Goal: Information Seeking & Learning: Learn about a topic

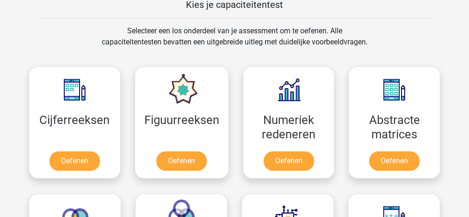
scroll to position [462, 0]
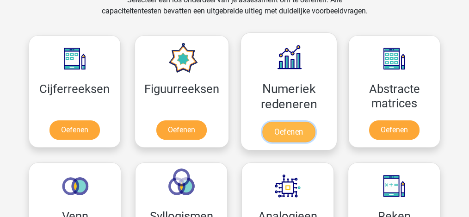
click at [279, 129] on link "Oefenen" at bounding box center [288, 132] width 53 height 20
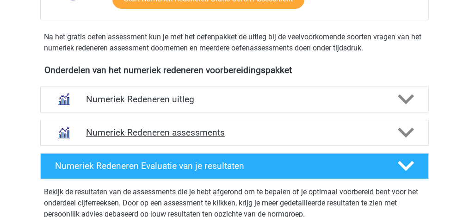
scroll to position [339, 0]
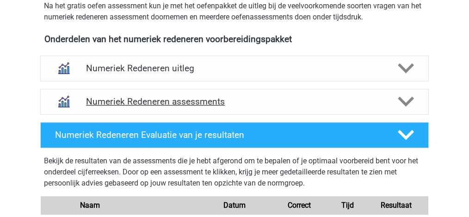
click at [272, 104] on h4 "Numeriek Redeneren assessments" at bounding box center [234, 101] width 297 height 11
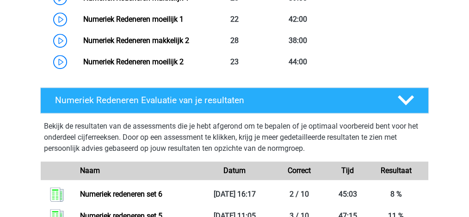
scroll to position [585, 0]
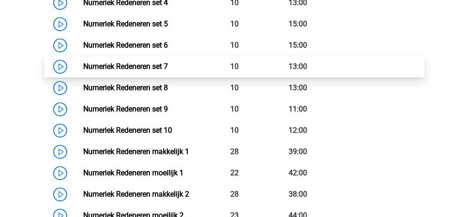
click at [83, 66] on link "Numeriek Redeneren set 7" at bounding box center [125, 66] width 85 height 9
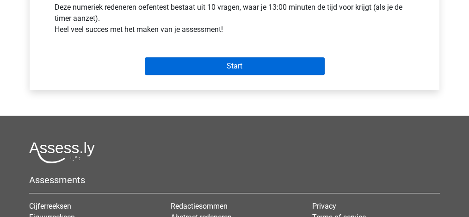
scroll to position [370, 0]
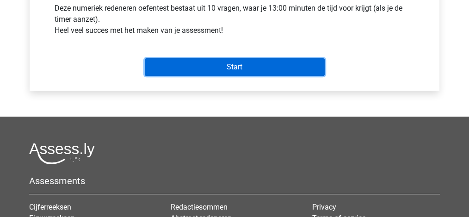
click at [201, 61] on input "Start" at bounding box center [235, 67] width 180 height 18
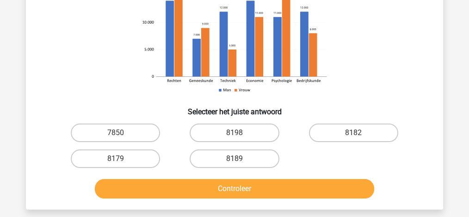
scroll to position [185, 0]
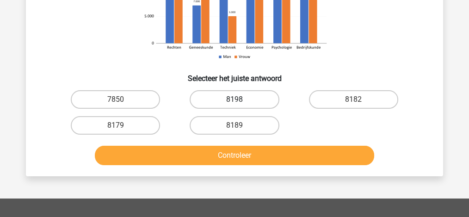
click at [240, 103] on label "8198" at bounding box center [233, 99] width 89 height 18
click at [240, 103] on input "8198" at bounding box center [237, 102] width 6 height 6
radio input "true"
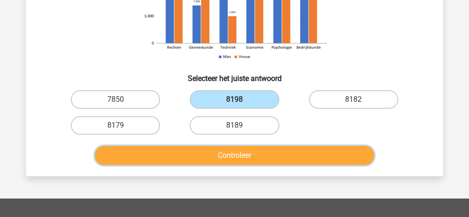
click at [246, 148] on button "Controleer" at bounding box center [235, 155] width 280 height 19
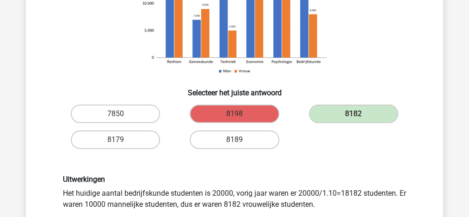
scroll to position [215, 0]
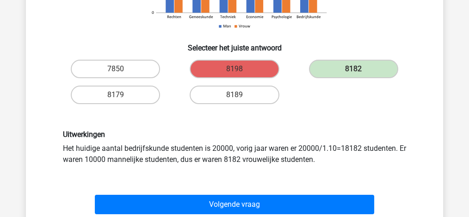
click at [270, 192] on div "Volgende vraag" at bounding box center [234, 202] width 387 height 30
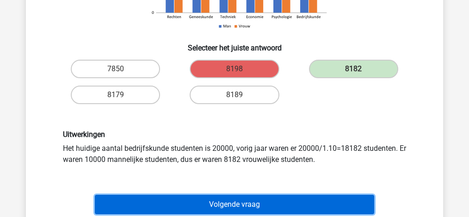
click at [269, 195] on button "Volgende vraag" at bounding box center [235, 204] width 280 height 19
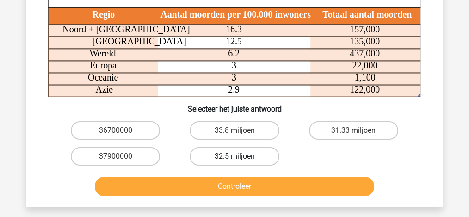
scroll to position [123, 0]
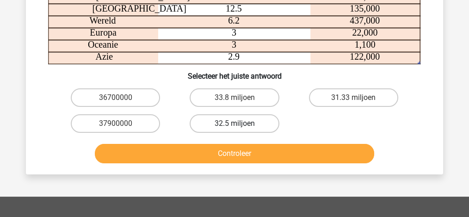
click at [271, 127] on label "32.5 miljoen" at bounding box center [233, 123] width 89 height 18
click at [240, 127] on input "32.5 miljoen" at bounding box center [237, 126] width 6 height 6
radio input "true"
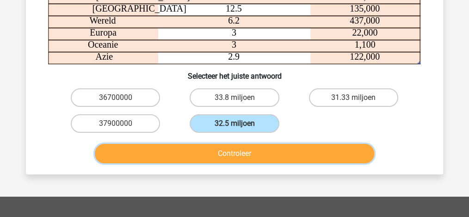
click at [262, 157] on button "Controleer" at bounding box center [235, 153] width 280 height 19
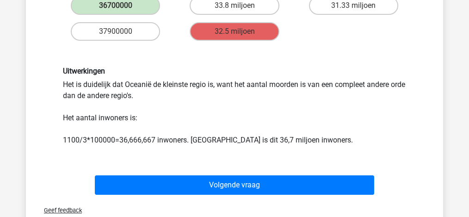
scroll to position [215, 0]
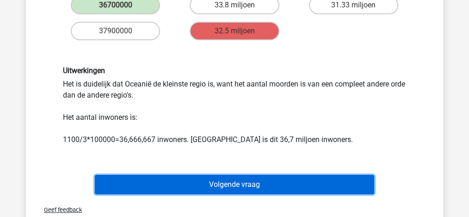
click at [259, 175] on button "Volgende vraag" at bounding box center [235, 184] width 280 height 19
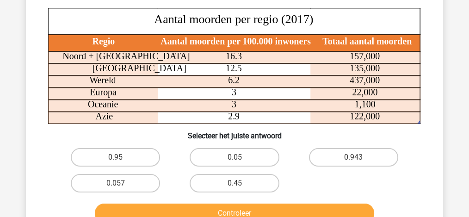
scroll to position [73, 0]
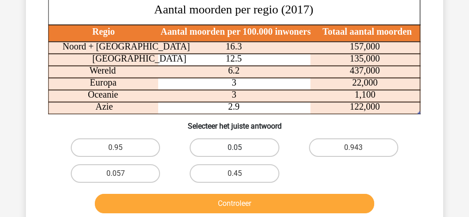
click at [222, 145] on label "0.05" at bounding box center [233, 147] width 89 height 18
click at [234, 147] on input "0.05" at bounding box center [237, 150] width 6 height 6
radio input "true"
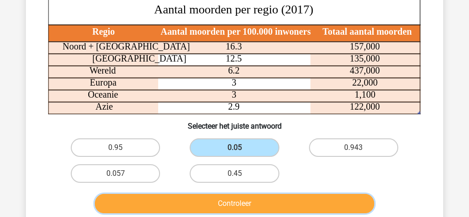
click at [220, 199] on button "Controleer" at bounding box center [235, 203] width 280 height 19
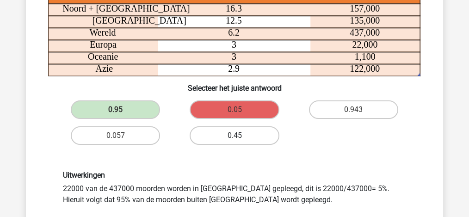
scroll to position [104, 0]
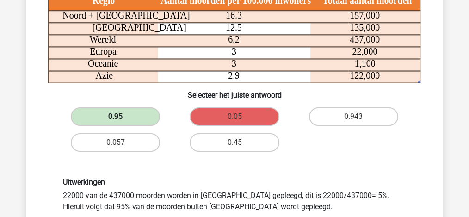
click at [98, 121] on label "0.95" at bounding box center [115, 116] width 89 height 18
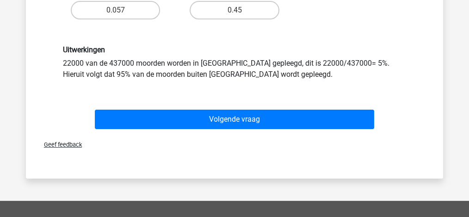
scroll to position [258, 0]
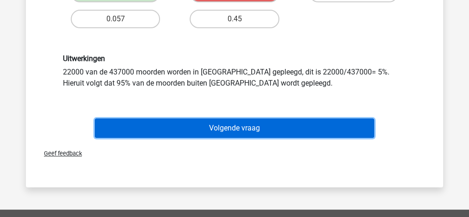
click at [220, 126] on button "Volgende vraag" at bounding box center [235, 127] width 280 height 19
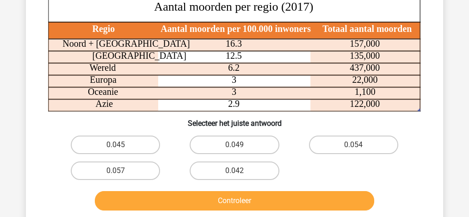
scroll to position [104, 0]
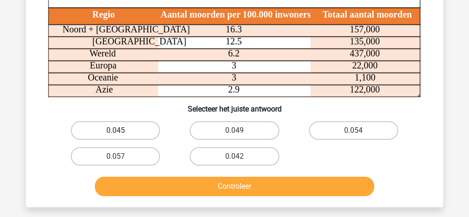
click at [142, 129] on label "0.045" at bounding box center [115, 130] width 89 height 18
click at [122, 130] on input "0.045" at bounding box center [119, 133] width 6 height 6
radio input "true"
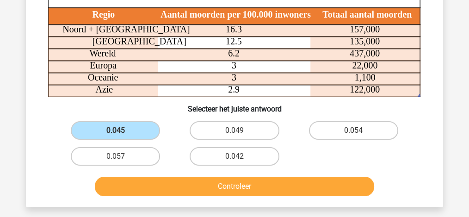
drag, startPoint x: 165, startPoint y: 168, endPoint x: 166, endPoint y: 176, distance: 7.5
click at [165, 169] on div "Controleer" at bounding box center [234, 184] width 387 height 30
click at [216, 158] on label "0.042" at bounding box center [233, 156] width 89 height 18
click at [234, 158] on input "0.042" at bounding box center [237, 159] width 6 height 6
radio input "true"
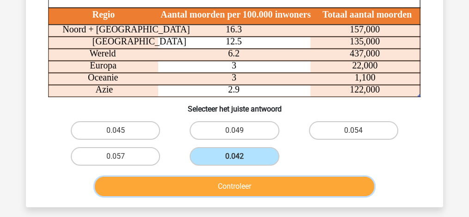
click at [223, 178] on button "Controleer" at bounding box center [235, 186] width 280 height 19
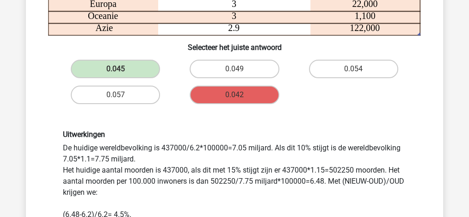
scroll to position [135, 0]
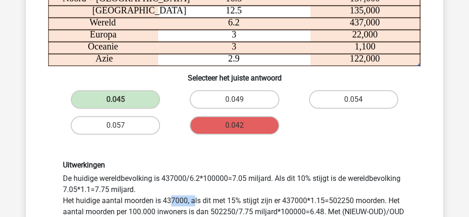
drag, startPoint x: 176, startPoint y: 200, endPoint x: 193, endPoint y: 199, distance: 17.1
click at [193, 199] on div "Uitwerkingen De huidige wereldbevolking is 437000/6.2*100000=7.05 miljard. Als …" at bounding box center [234, 216] width 357 height 112
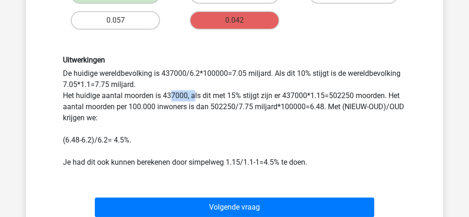
scroll to position [339, 0]
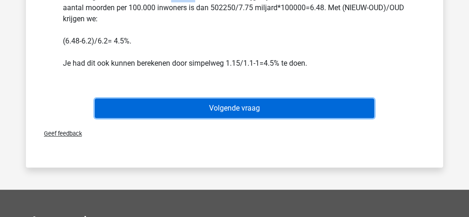
click at [208, 112] on button "Volgende vraag" at bounding box center [235, 107] width 280 height 19
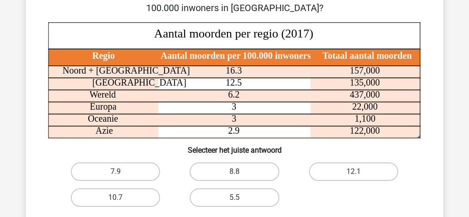
scroll to position [92, 0]
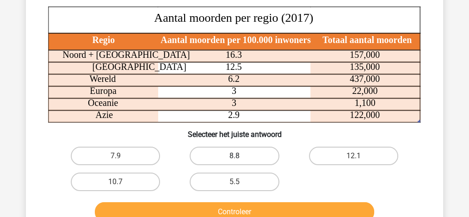
click at [229, 156] on label "8.8" at bounding box center [233, 155] width 89 height 18
click at [234, 156] on input "8.8" at bounding box center [237, 159] width 6 height 6
radio input "true"
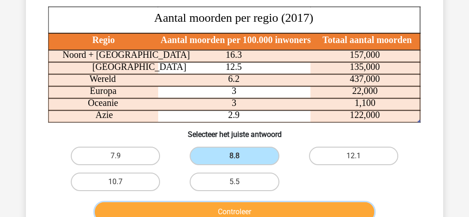
click at [246, 206] on button "Controleer" at bounding box center [235, 211] width 280 height 19
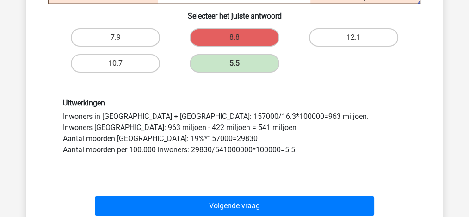
scroll to position [215, 0]
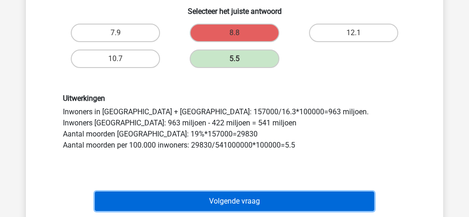
click at [234, 198] on button "Volgende vraag" at bounding box center [235, 200] width 280 height 19
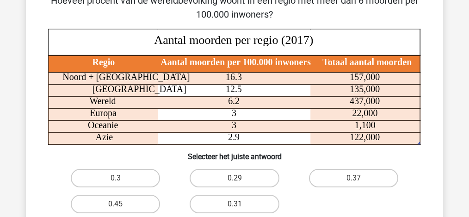
scroll to position [43, 0]
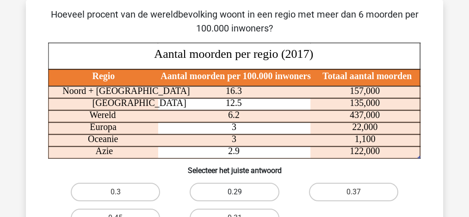
click at [225, 188] on label "0.29" at bounding box center [233, 192] width 89 height 18
click at [234, 192] on input "0.29" at bounding box center [237, 195] width 6 height 6
radio input "true"
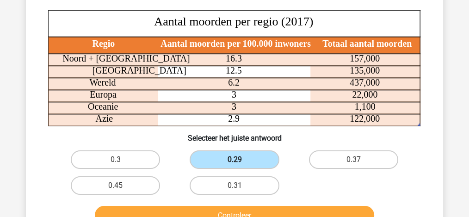
scroll to position [104, 0]
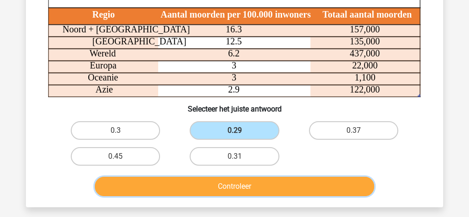
click at [226, 182] on button "Controleer" at bounding box center [235, 186] width 280 height 19
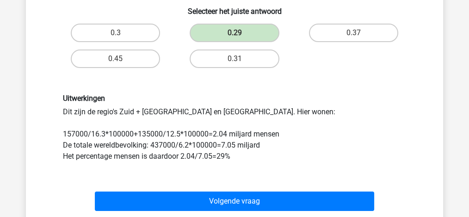
scroll to position [215, 0]
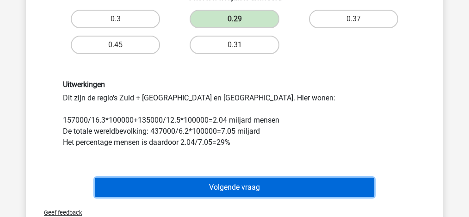
click at [279, 180] on button "Volgende vraag" at bounding box center [235, 186] width 280 height 19
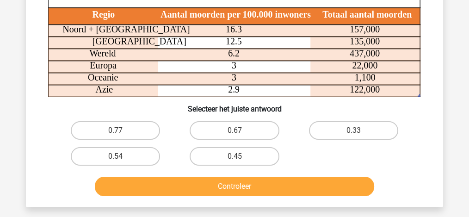
scroll to position [104, 0]
click at [203, 134] on label "0.67" at bounding box center [233, 130] width 89 height 18
click at [234, 134] on input "0.67" at bounding box center [237, 133] width 6 height 6
radio input "true"
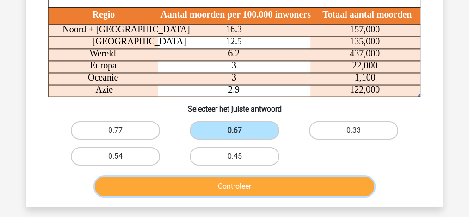
click at [214, 194] on button "Controleer" at bounding box center [235, 186] width 280 height 19
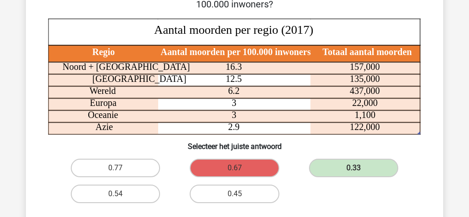
scroll to position [0, 0]
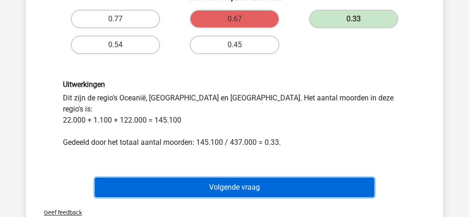
click at [270, 181] on button "Volgende vraag" at bounding box center [235, 186] width 280 height 19
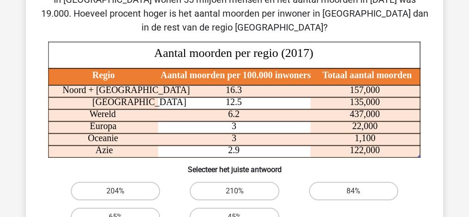
scroll to position [73, 0]
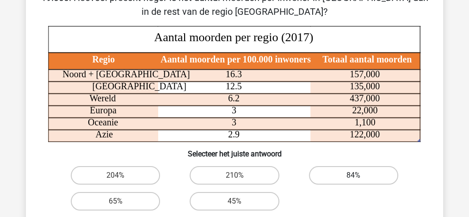
click at [339, 179] on label "84%" at bounding box center [353, 175] width 89 height 18
click at [353, 179] on input "84%" at bounding box center [356, 178] width 6 height 6
radio input "true"
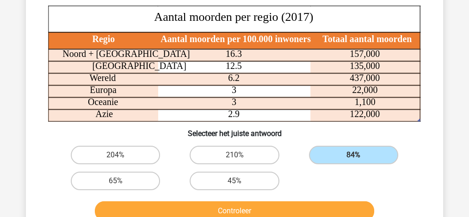
scroll to position [104, 0]
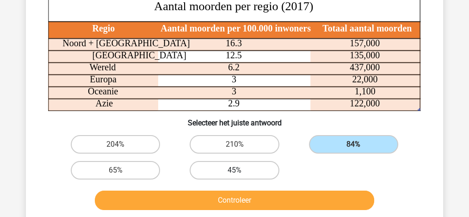
click at [232, 175] on label "45%" at bounding box center [233, 170] width 89 height 18
click at [234, 175] on input "45%" at bounding box center [237, 173] width 6 height 6
radio input "true"
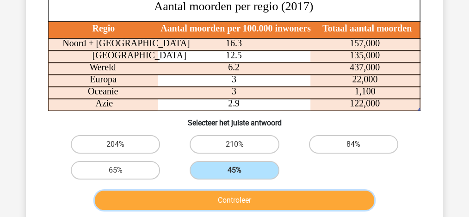
click at [232, 194] on button "Controleer" at bounding box center [235, 199] width 280 height 19
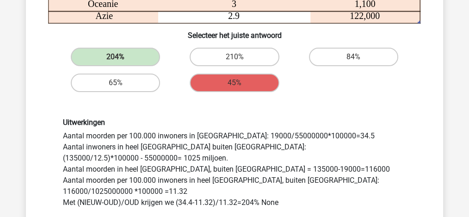
scroll to position [196, 0]
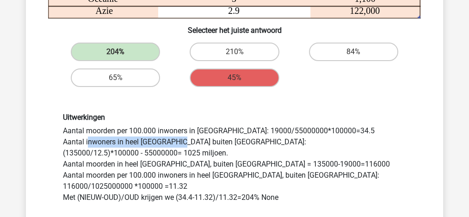
drag, startPoint x: 86, startPoint y: 143, endPoint x: 186, endPoint y: 144, distance: 99.4
click at [186, 144] on div "Uitwerkingen Aantal moorden per 100.000 inwoners in Zuid Afrika: 19000/55000000…" at bounding box center [234, 158] width 357 height 90
click at [189, 144] on div "Uitwerkingen Aantal moorden per 100.000 inwoners in Zuid Afrika: 19000/55000000…" at bounding box center [234, 158] width 357 height 90
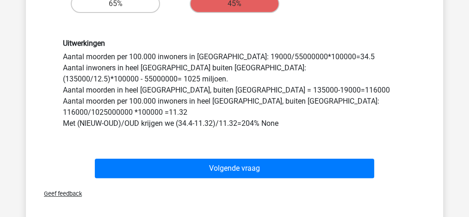
scroll to position [308, 0]
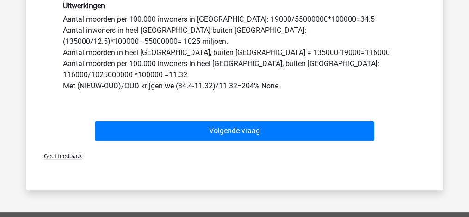
click at [267, 139] on div "Volgende vraag" at bounding box center [234, 132] width 357 height 23
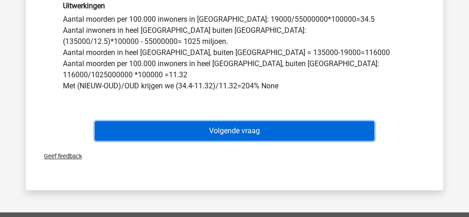
click at [266, 130] on button "Volgende vraag" at bounding box center [235, 130] width 280 height 19
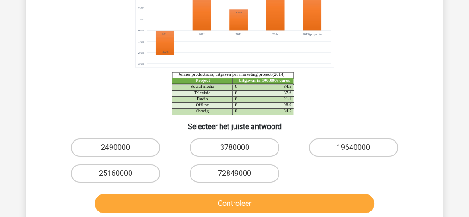
scroll to position [123, 0]
click at [228, 166] on label "72849000" at bounding box center [233, 173] width 89 height 18
click at [234, 173] on input "72849000" at bounding box center [237, 176] width 6 height 6
radio input "true"
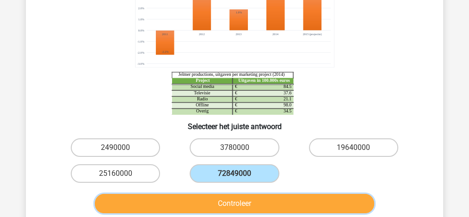
click at [242, 199] on button "Controleer" at bounding box center [235, 203] width 280 height 19
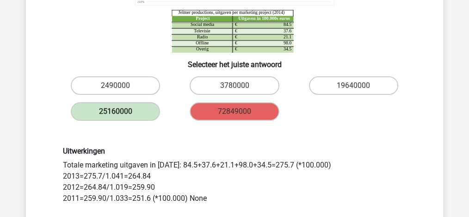
scroll to position [246, 0]
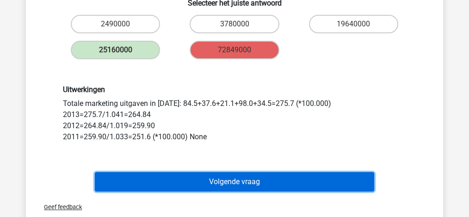
click at [234, 179] on button "Volgende vraag" at bounding box center [235, 181] width 280 height 19
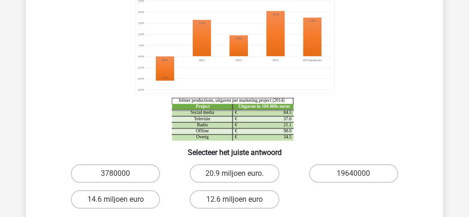
scroll to position [123, 0]
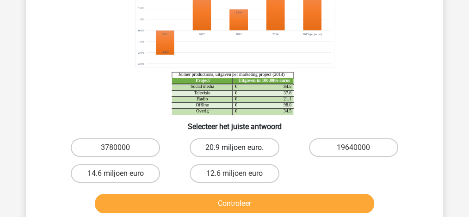
click at [246, 153] on label "20.9 miljoen euro." at bounding box center [233, 147] width 89 height 18
click at [240, 153] on input "20.9 miljoen euro." at bounding box center [237, 150] width 6 height 6
radio input "true"
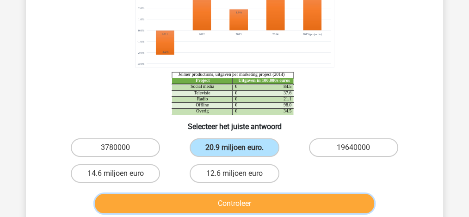
click at [250, 203] on button "Controleer" at bounding box center [235, 203] width 280 height 19
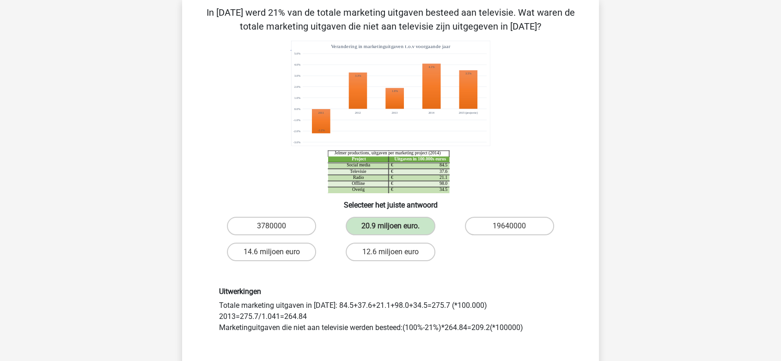
scroll to position [60, 0]
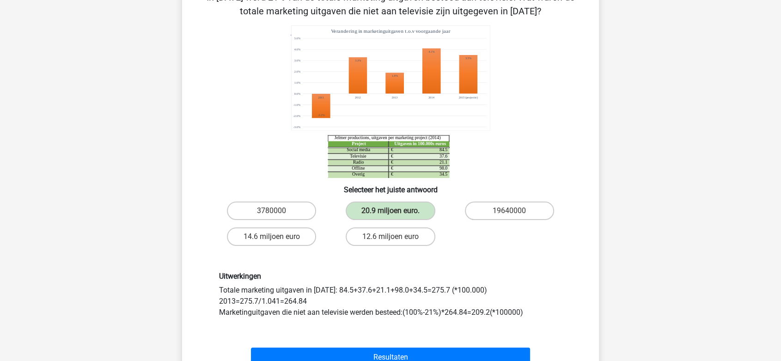
click at [255, 216] on div "Uitwerkingen Totale marketing uitgaven in 2014: 84.5+37.6+21.1+98.0+34.5=275.7 …" at bounding box center [390, 295] width 357 height 46
click at [287, 216] on div "Uitwerkingen Totale marketing uitgaven in 2014: 84.5+37.6+21.1+98.0+34.5=275.7 …" at bounding box center [390, 295] width 357 height 46
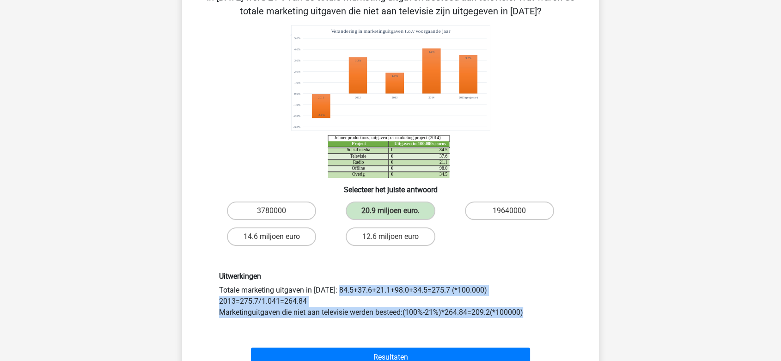
drag, startPoint x: 536, startPoint y: 311, endPoint x: 213, endPoint y: 288, distance: 324.3
click at [213, 216] on div "Uitwerkingen Totale marketing uitgaven in 2014: 84.5+37.6+21.1+98.0+34.5=275.7 …" at bounding box center [390, 295] width 357 height 46
copy div "Totale marketing uitgaven in 2014: 84.5+37.6+21.1+98.0+34.5=275.7 (*100.000) 20…"
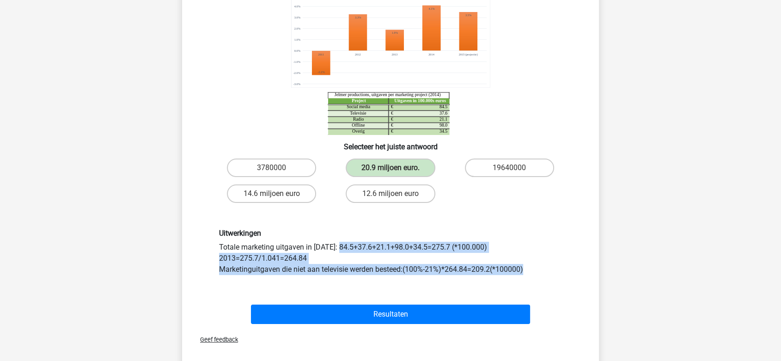
scroll to position [205, 0]
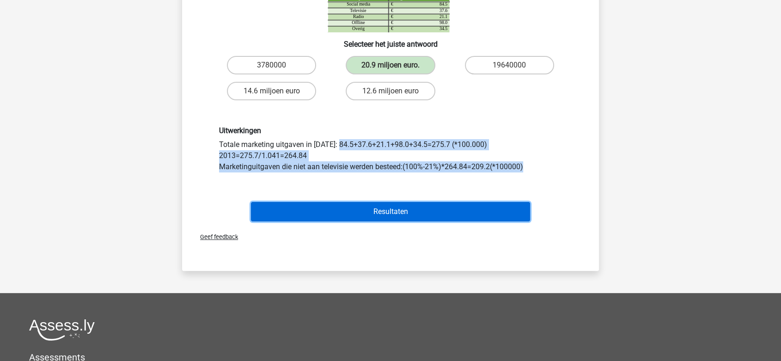
click at [468, 213] on button "Resultaten" at bounding box center [391, 211] width 280 height 19
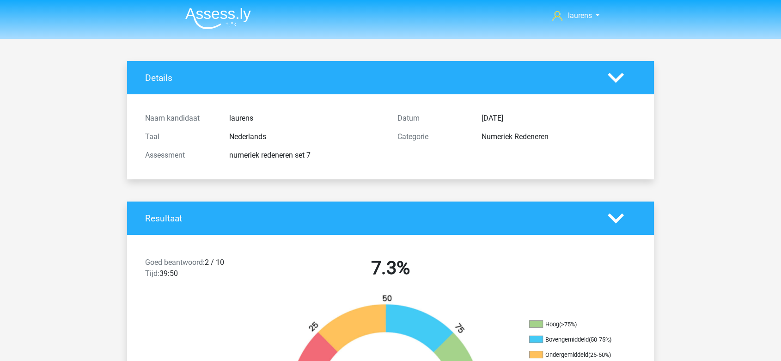
click at [217, 15] on img at bounding box center [218, 18] width 66 height 22
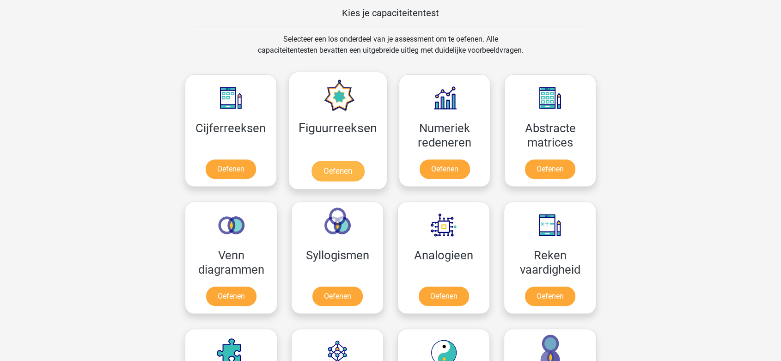
scroll to position [410, 0]
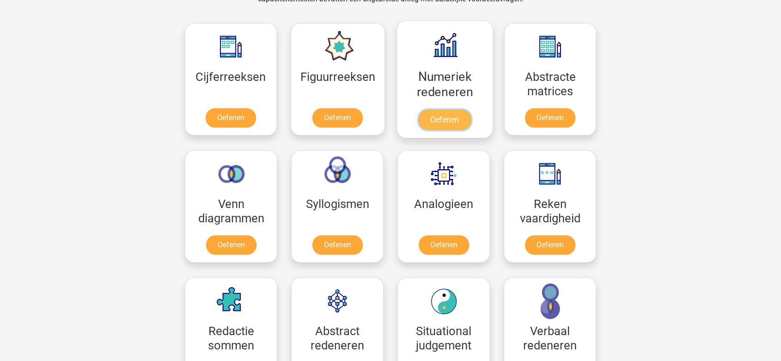
click at [439, 119] on link "Oefenen" at bounding box center [444, 120] width 53 height 20
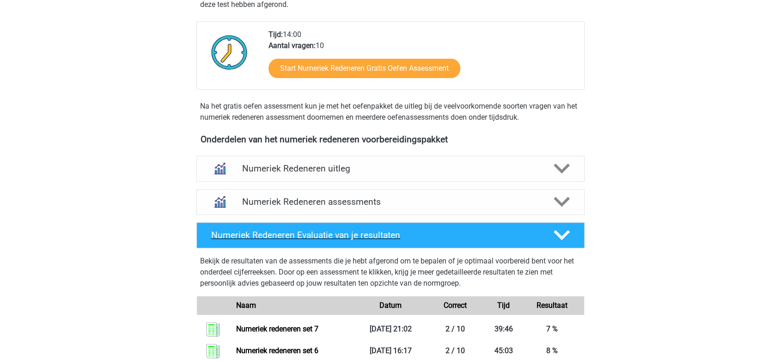
scroll to position [166, 0]
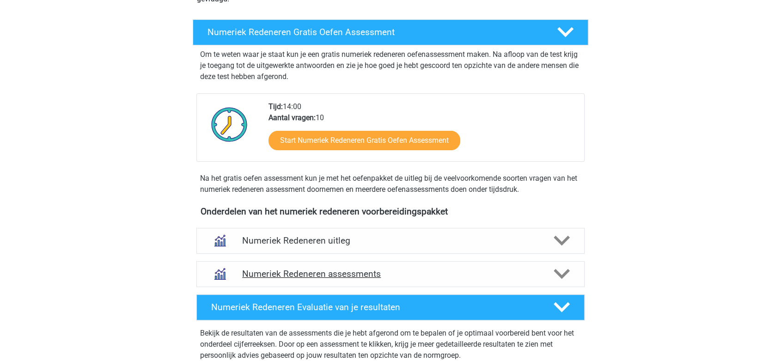
click at [403, 267] on div "Numeriek Redeneren assessments" at bounding box center [390, 274] width 388 height 26
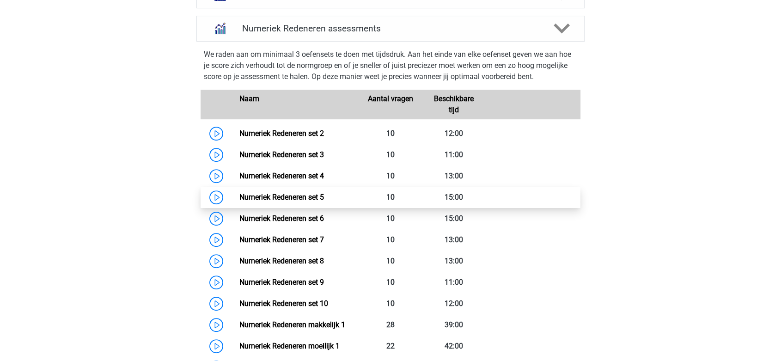
scroll to position [474, 0]
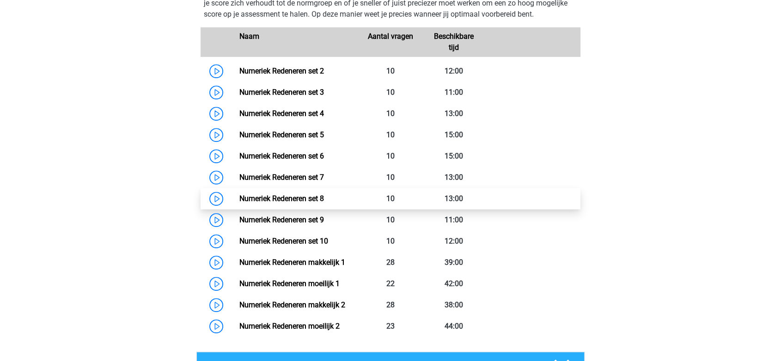
click at [239, 195] on link "Numeriek Redeneren set 8" at bounding box center [281, 198] width 85 height 9
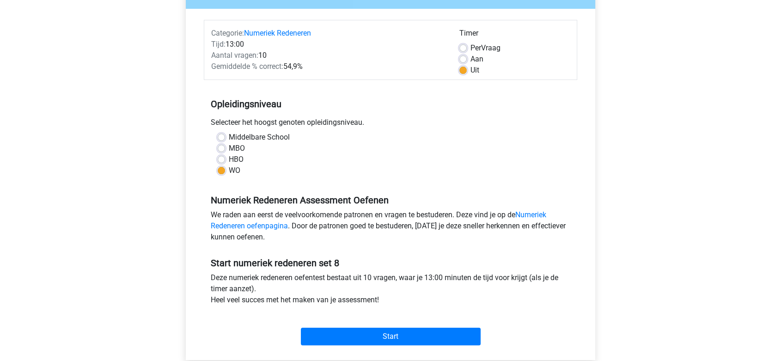
scroll to position [205, 0]
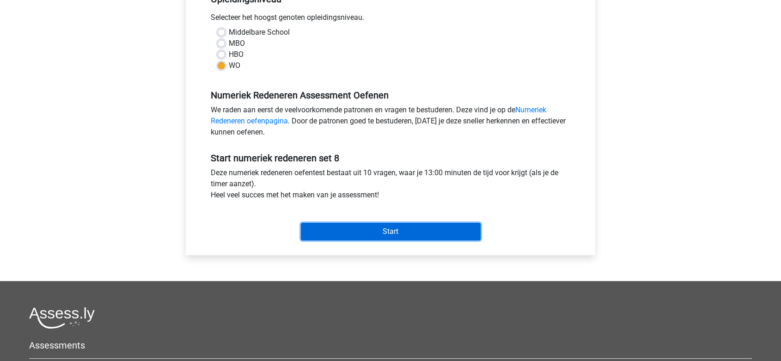
click at [342, 235] on input "Start" at bounding box center [391, 232] width 180 height 18
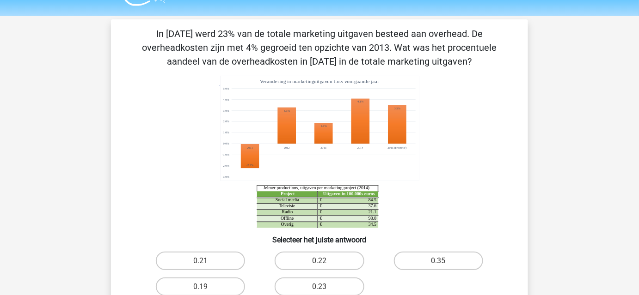
scroll to position [42, 0]
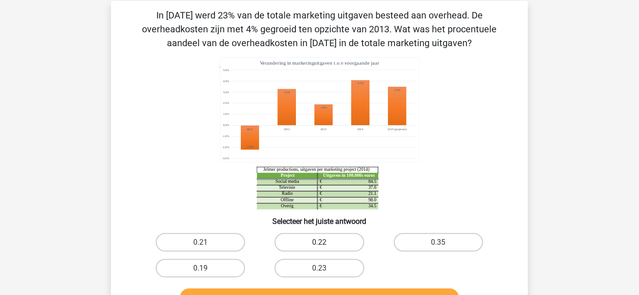
click at [316, 241] on label "0.22" at bounding box center [318, 242] width 89 height 18
click at [319, 243] on input "0.22" at bounding box center [322, 246] width 6 height 6
radio input "true"
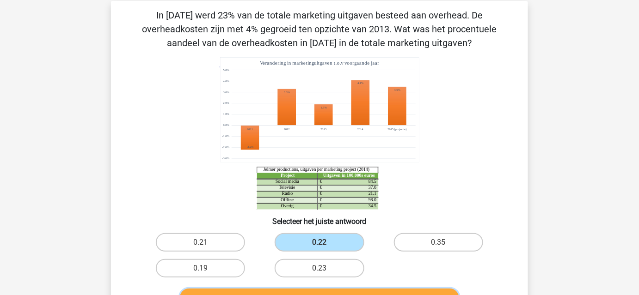
click at [342, 291] on button "Controleer" at bounding box center [320, 298] width 280 height 19
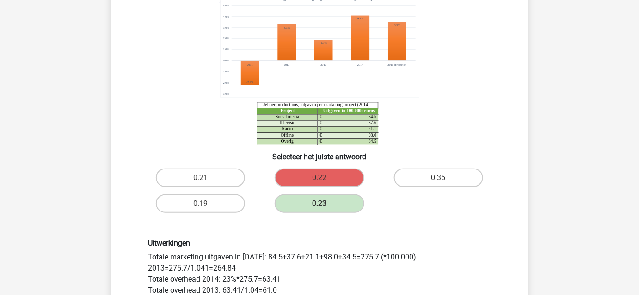
scroll to position [126, 0]
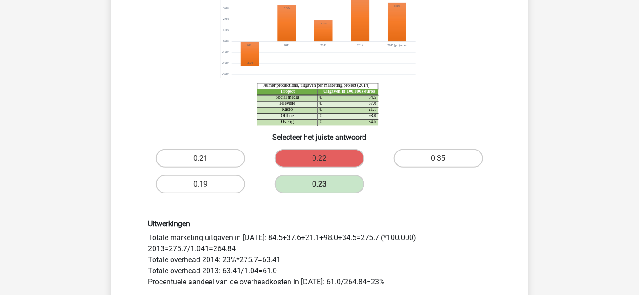
drag, startPoint x: 268, startPoint y: 235, endPoint x: 356, endPoint y: 237, distance: 88.3
click at [356, 237] on div "Uitwerkingen Totale marketing uitgaven in [DATE]: 84.5+37.6+21.1+98.0+34.5=275.…" at bounding box center [319, 270] width 357 height 101
click at [356, 237] on div "Uitwerkingen Totale marketing uitgaven in 2014: 84.5+37.6+21.1+98.0+34.5=275.7 …" at bounding box center [319, 270] width 357 height 101
drag, startPoint x: 289, startPoint y: 234, endPoint x: 331, endPoint y: 232, distance: 42.1
click at [331, 232] on div "Uitwerkingen Totale marketing uitgaven in 2014: 84.5+37.6+21.1+98.0+34.5=275.7 …" at bounding box center [319, 270] width 357 height 101
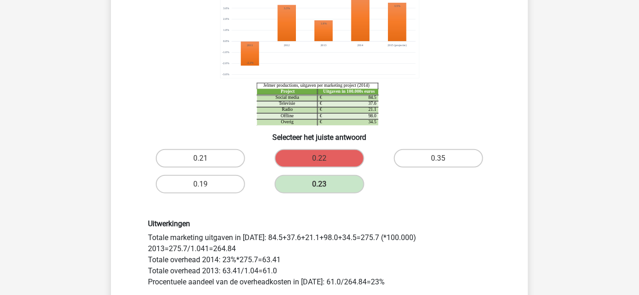
click at [331, 232] on div "Uitwerkingen Totale marketing uitgaven in 2014: 84.5+37.6+21.1+98.0+34.5=275.7 …" at bounding box center [319, 270] width 357 height 101
drag, startPoint x: 358, startPoint y: 239, endPoint x: 390, endPoint y: 239, distance: 31.9
click at [390, 239] on div "Uitwerkingen Totale marketing uitgaven in 2014: 84.5+37.6+21.1+98.0+34.5=275.7 …" at bounding box center [319, 270] width 357 height 101
drag, startPoint x: 172, startPoint y: 246, endPoint x: 213, endPoint y: 247, distance: 40.7
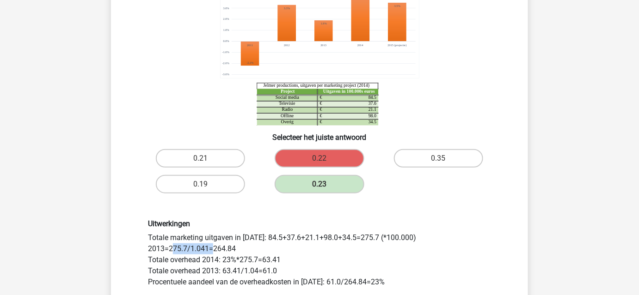
click at [213, 247] on div "Uitwerkingen Totale marketing uitgaven in 2014: 84.5+37.6+21.1+98.0+34.5=275.7 …" at bounding box center [319, 270] width 357 height 101
drag, startPoint x: 220, startPoint y: 246, endPoint x: 252, endPoint y: 247, distance: 31.4
click at [252, 247] on div "Uitwerkingen Totale marketing uitgaven in 2014: 84.5+37.6+21.1+98.0+34.5=275.7 …" at bounding box center [319, 270] width 357 height 101
drag, startPoint x: 245, startPoint y: 249, endPoint x: 196, endPoint y: 247, distance: 49.0
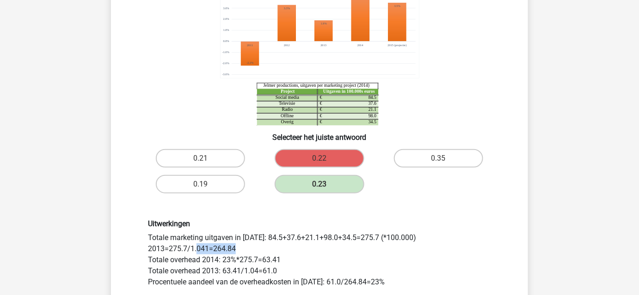
click at [196, 247] on div "Uitwerkingen Totale marketing uitgaven in 2014: 84.5+37.6+21.1+98.0+34.5=275.7 …" at bounding box center [319, 270] width 357 height 101
drag, startPoint x: 196, startPoint y: 247, endPoint x: 214, endPoint y: 247, distance: 18.0
click at [213, 247] on div "Uitwerkingen Totale marketing uitgaven in 2014: 84.5+37.6+21.1+98.0+34.5=275.7 …" at bounding box center [319, 270] width 357 height 101
click at [214, 247] on div "Uitwerkingen Totale marketing uitgaven in 2014: 84.5+37.6+21.1+98.0+34.5=275.7 …" at bounding box center [319, 270] width 357 height 101
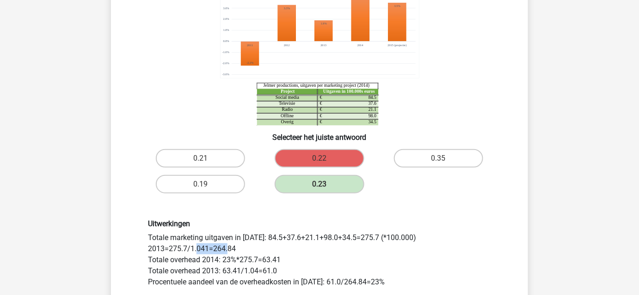
drag, startPoint x: 197, startPoint y: 246, endPoint x: 228, endPoint y: 247, distance: 30.5
click at [228, 247] on div "Uitwerkingen Totale marketing uitgaven in 2014: 84.5+37.6+21.1+98.0+34.5=275.7 …" at bounding box center [319, 270] width 357 height 101
click at [226, 248] on div "Uitwerkingen Totale marketing uitgaven in 2014: 84.5+37.6+21.1+98.0+34.5=275.7 …" at bounding box center [319, 270] width 357 height 101
drag, startPoint x: 214, startPoint y: 249, endPoint x: 233, endPoint y: 249, distance: 18.5
click at [233, 249] on div "Uitwerkingen Totale marketing uitgaven in 2014: 84.5+37.6+21.1+98.0+34.5=275.7 …" at bounding box center [319, 270] width 357 height 101
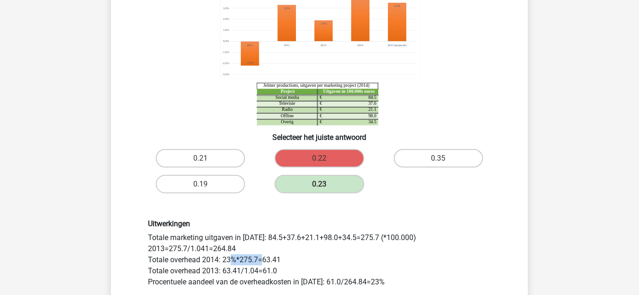
drag, startPoint x: 229, startPoint y: 258, endPoint x: 260, endPoint y: 258, distance: 31.0
click at [260, 258] on div "Uitwerkingen Totale marketing uitgaven in 2014: 84.5+37.6+21.1+98.0+34.5=275.7 …" at bounding box center [319, 270] width 357 height 101
click at [276, 259] on div "Uitwerkingen Totale marketing uitgaven in 2014: 84.5+37.6+21.1+98.0+34.5=275.7 …" at bounding box center [319, 270] width 357 height 101
drag, startPoint x: 278, startPoint y: 256, endPoint x: 270, endPoint y: 259, distance: 7.7
click at [270, 259] on div "Uitwerkingen Totale marketing uitgaven in 2014: 84.5+37.6+21.1+98.0+34.5=275.7 …" at bounding box center [319, 270] width 357 height 101
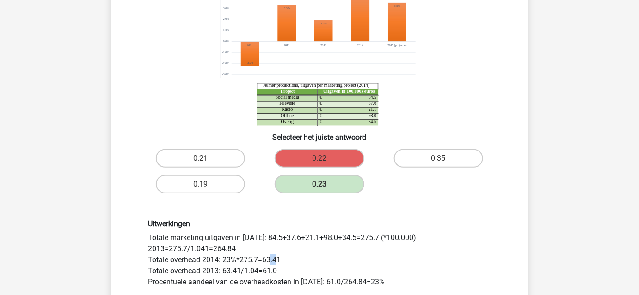
click at [270, 259] on div "Uitwerkingen Totale marketing uitgaven in 2014: 84.5+37.6+21.1+98.0+34.5=275.7 …" at bounding box center [319, 270] width 357 height 101
drag, startPoint x: 236, startPoint y: 257, endPoint x: 261, endPoint y: 257, distance: 25.4
click at [261, 257] on div "Uitwerkingen Totale marketing uitgaven in 2014: 84.5+37.6+21.1+98.0+34.5=275.7 …" at bounding box center [319, 270] width 357 height 101
drag, startPoint x: 232, startPoint y: 258, endPoint x: 262, endPoint y: 258, distance: 30.5
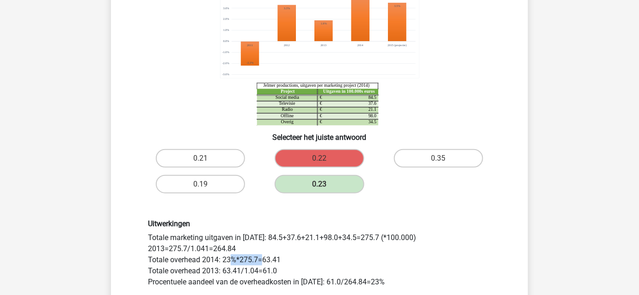
click at [262, 258] on div "Uitwerkingen Totale marketing uitgaven in 2014: 84.5+37.6+21.1+98.0+34.5=275.7 …" at bounding box center [319, 270] width 357 height 101
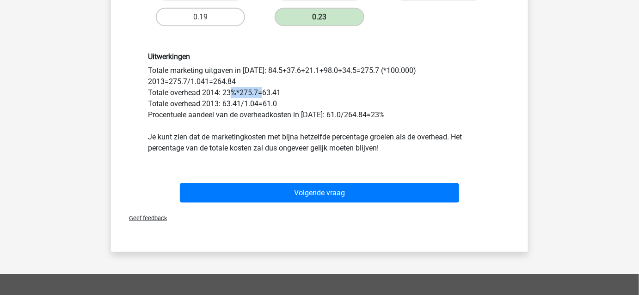
scroll to position [294, 0]
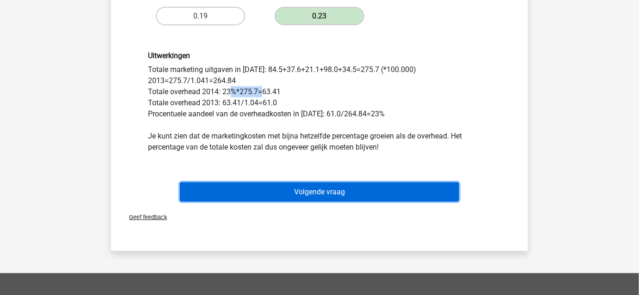
click at [266, 194] on button "Volgende vraag" at bounding box center [320, 192] width 280 height 19
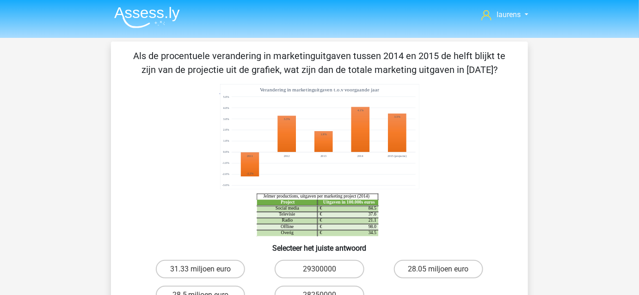
scroll to position [0, 0]
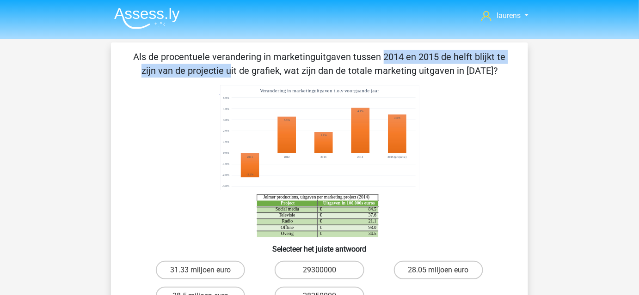
drag, startPoint x: 181, startPoint y: 57, endPoint x: 414, endPoint y: 61, distance: 232.5
click at [414, 61] on p "Als de procentuele verandering in marketinguitgaven tussen 2014 en 2015 de helf…" at bounding box center [319, 64] width 387 height 28
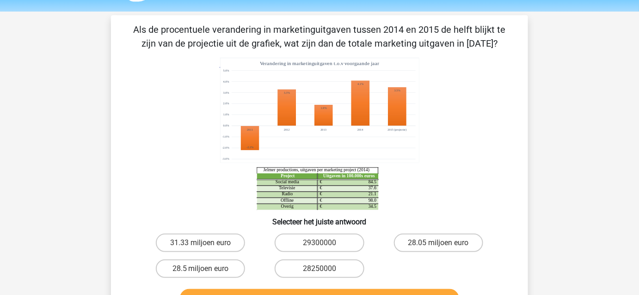
scroll to position [42, 0]
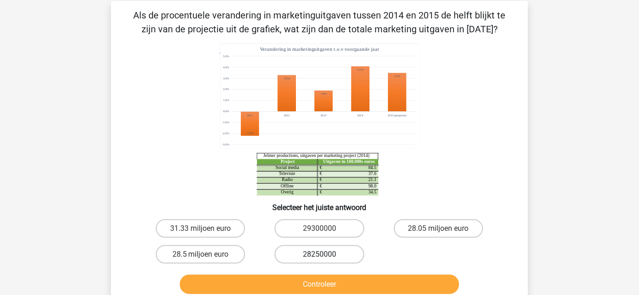
click at [304, 250] on label "28250000" at bounding box center [318, 254] width 89 height 18
click at [319, 255] on input "28250000" at bounding box center [322, 258] width 6 height 6
radio input "true"
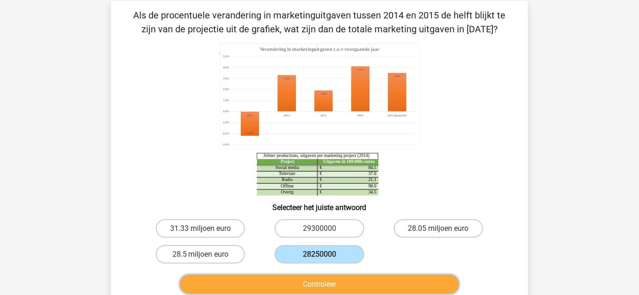
click at [331, 288] on button "Controleer" at bounding box center [320, 284] width 280 height 19
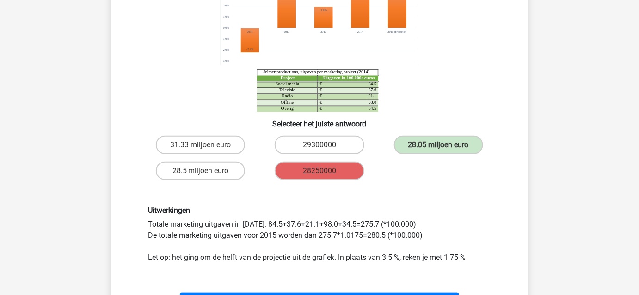
scroll to position [126, 0]
click at [355, 237] on div "Uitwerkingen Totale marketing uitgaven in 2014: 84.5+37.6+21.1+98.0+34.5=275.7 …" at bounding box center [319, 234] width 357 height 57
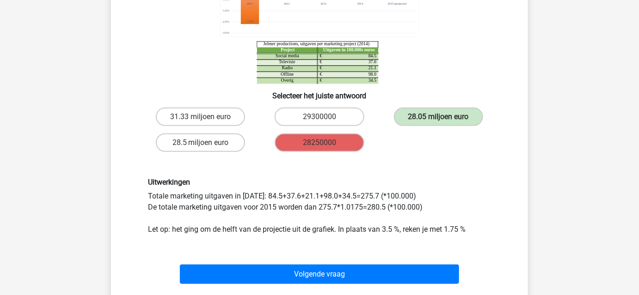
scroll to position [168, 0]
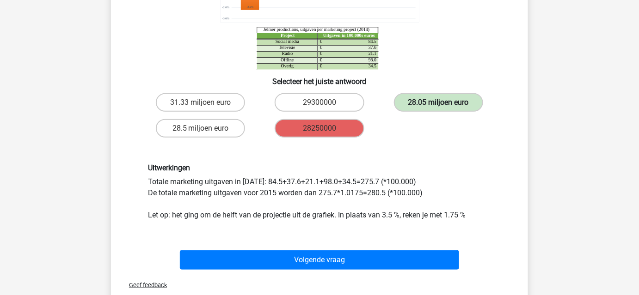
click at [439, 110] on label "28.05 miljoen euro" at bounding box center [438, 102] width 89 height 18
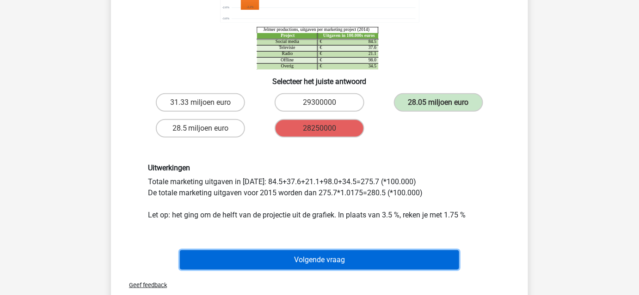
click at [331, 261] on button "Volgende vraag" at bounding box center [320, 259] width 280 height 19
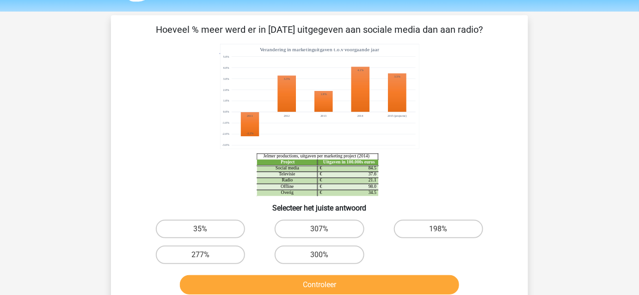
scroll to position [42, 0]
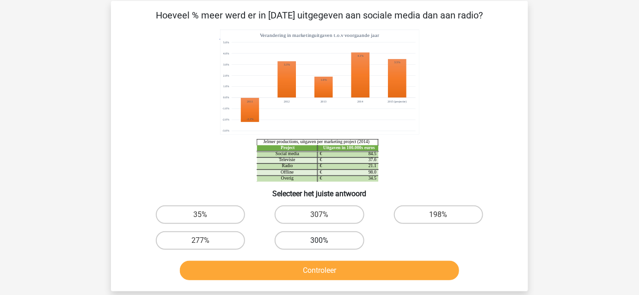
click at [321, 234] on label "300%" at bounding box center [318, 241] width 89 height 18
click at [321, 241] on input "300%" at bounding box center [322, 244] width 6 height 6
radio input "true"
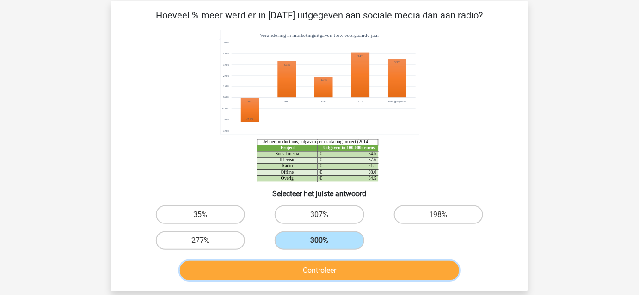
click at [329, 267] on button "Controleer" at bounding box center [320, 270] width 280 height 19
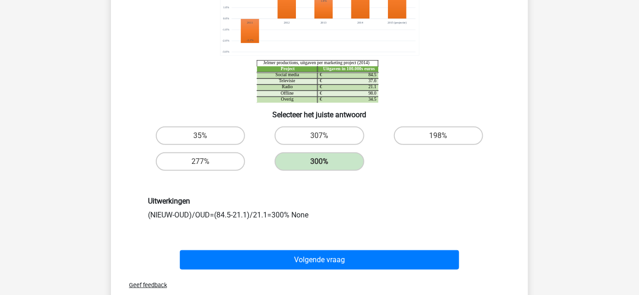
scroll to position [126, 0]
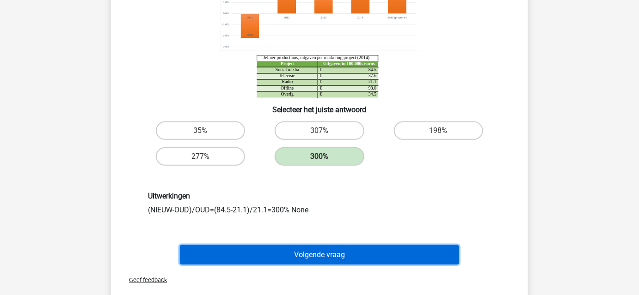
click at [346, 250] on button "Volgende vraag" at bounding box center [320, 254] width 280 height 19
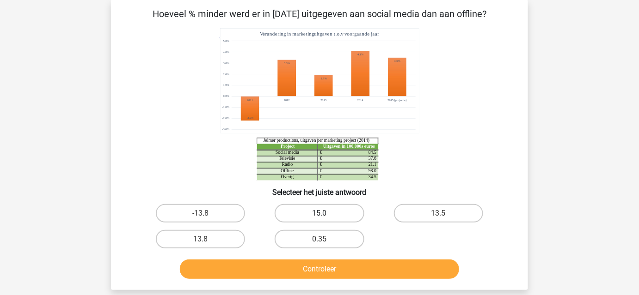
scroll to position [43, 0]
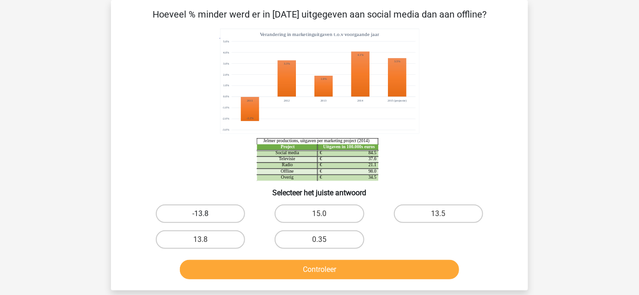
click at [218, 207] on label "-13.8" at bounding box center [200, 214] width 89 height 18
click at [207, 214] on input "-13.8" at bounding box center [204, 217] width 6 height 6
radio input "true"
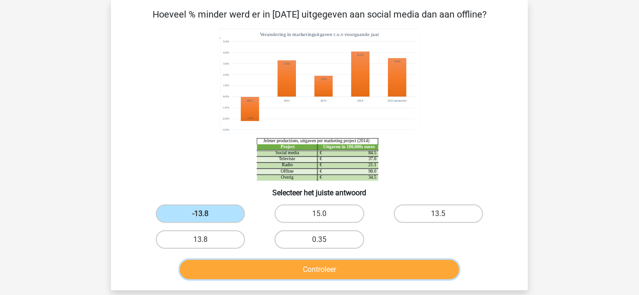
click at [293, 262] on button "Controleer" at bounding box center [320, 269] width 280 height 19
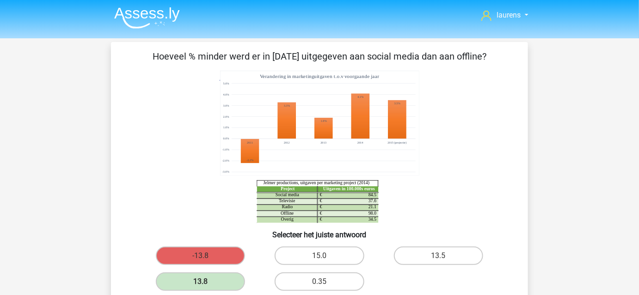
scroll to position [0, 0]
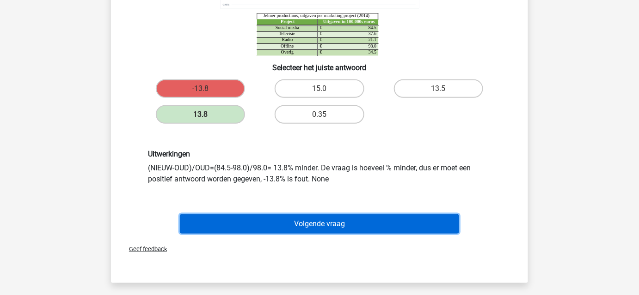
click at [297, 232] on button "Volgende vraag" at bounding box center [320, 223] width 280 height 19
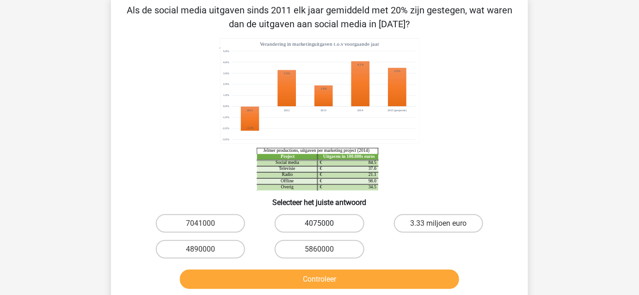
scroll to position [43, 0]
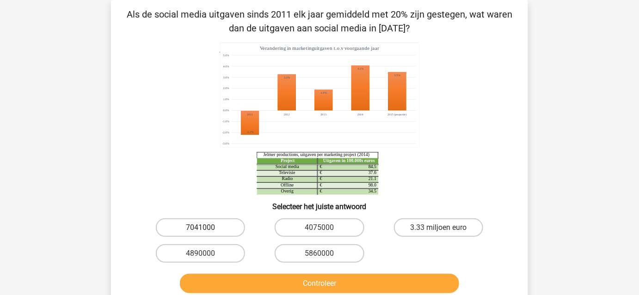
click at [228, 231] on label "7041000" at bounding box center [200, 228] width 89 height 18
click at [207, 231] on input "7041000" at bounding box center [204, 231] width 6 height 6
radio input "true"
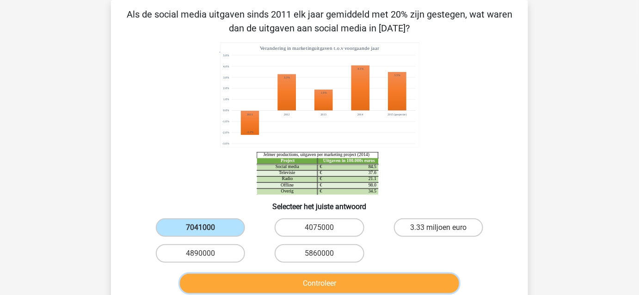
click at [292, 289] on button "Controleer" at bounding box center [320, 283] width 280 height 19
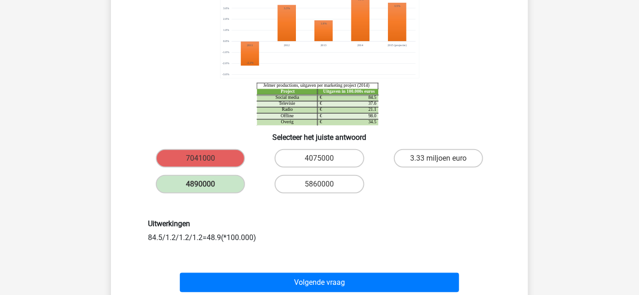
scroll to position [168, 0]
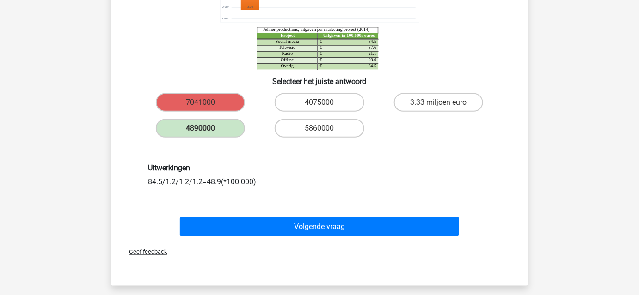
click at [294, 242] on div "Geef feedback" at bounding box center [319, 252] width 409 height 24
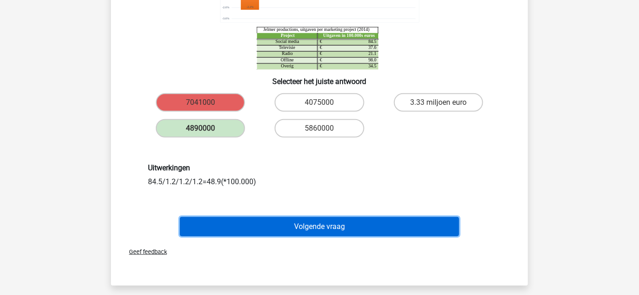
click at [305, 233] on button "Volgende vraag" at bounding box center [320, 226] width 280 height 19
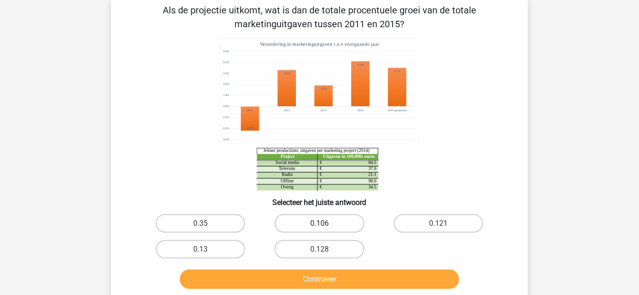
scroll to position [43, 0]
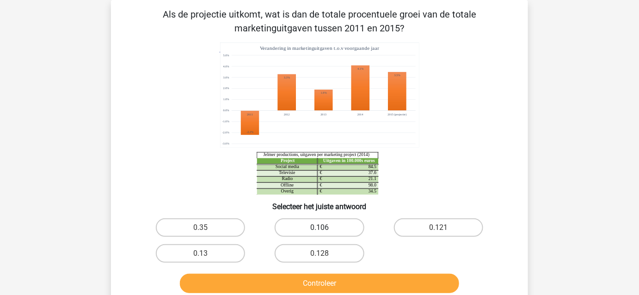
click at [342, 226] on label "0.106" at bounding box center [318, 228] width 89 height 18
click at [325, 228] on input "0.106" at bounding box center [322, 231] width 6 height 6
radio input "true"
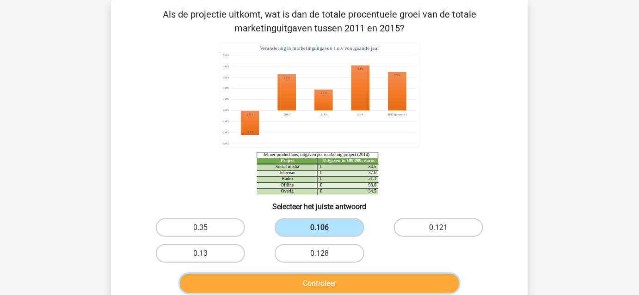
click at [351, 274] on button "Controleer" at bounding box center [320, 283] width 280 height 19
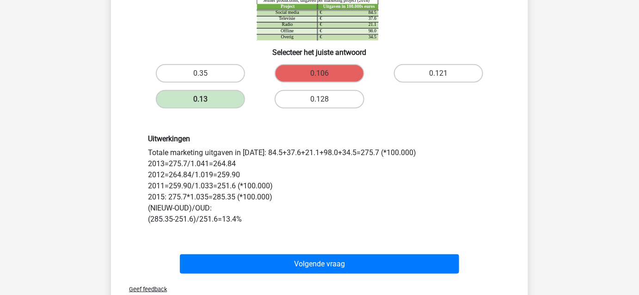
scroll to position [211, 0]
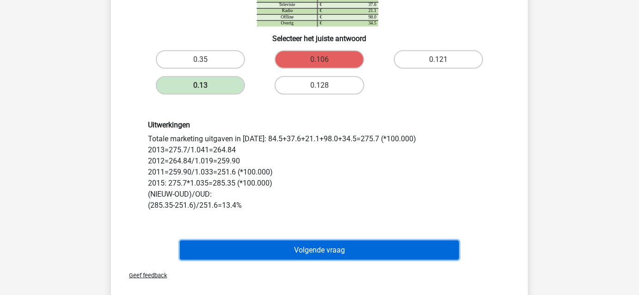
click at [315, 247] on button "Volgende vraag" at bounding box center [320, 250] width 280 height 19
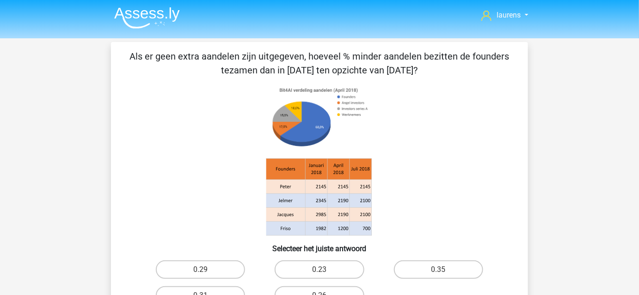
scroll to position [43, 0]
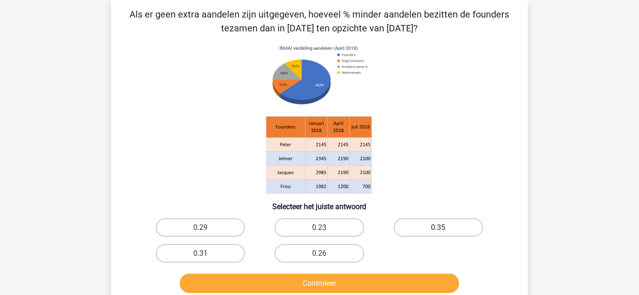
click at [413, 225] on label "0.35" at bounding box center [438, 228] width 89 height 18
click at [438, 228] on input "0.35" at bounding box center [441, 231] width 6 height 6
radio input "true"
click at [379, 271] on div "Controleer" at bounding box center [319, 282] width 387 height 30
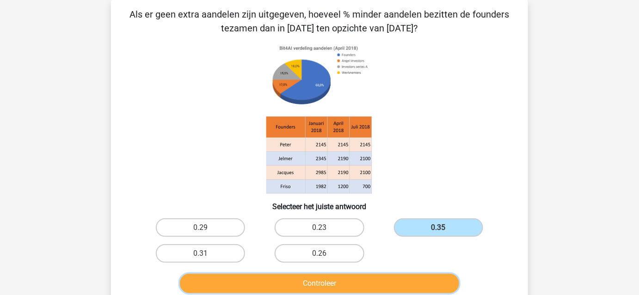
click at [379, 275] on button "Controleer" at bounding box center [320, 283] width 280 height 19
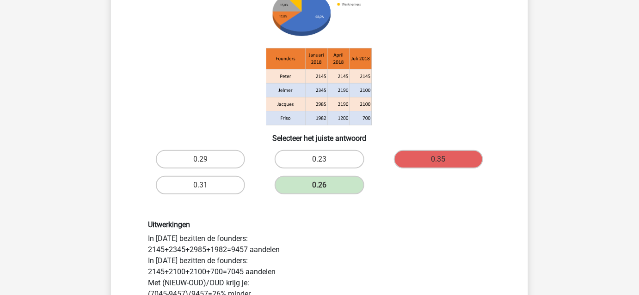
scroll to position [126, 0]
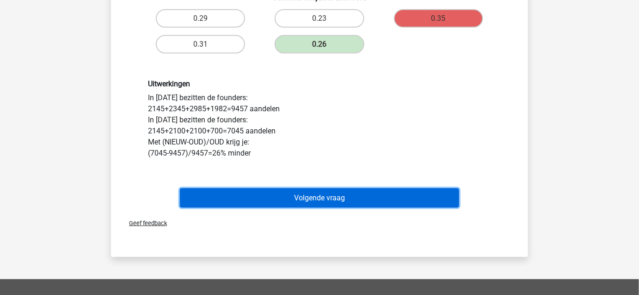
click at [331, 200] on button "Volgende vraag" at bounding box center [320, 198] width 280 height 19
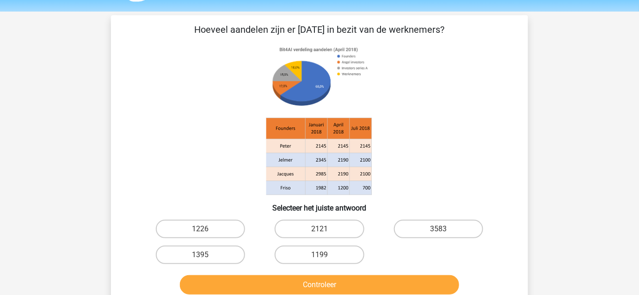
scroll to position [42, 0]
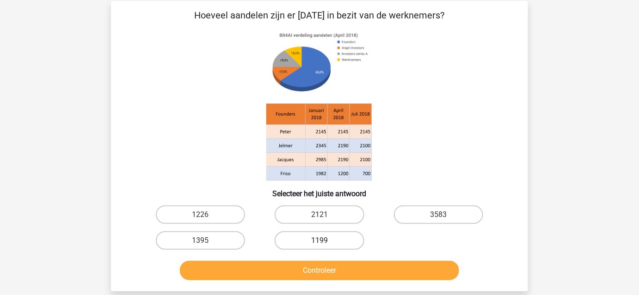
click at [310, 244] on label "1199" at bounding box center [318, 241] width 89 height 18
click at [319, 244] on input "1199" at bounding box center [322, 244] width 6 height 6
radio input "true"
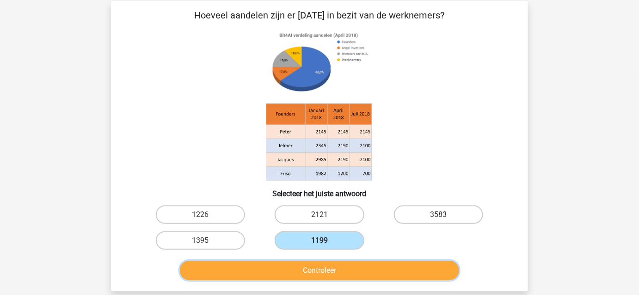
click at [325, 263] on button "Controleer" at bounding box center [320, 270] width 280 height 19
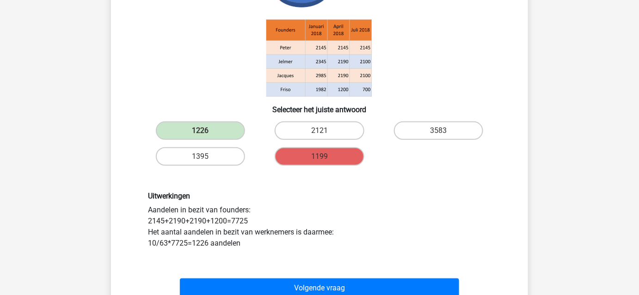
scroll to position [168, 0]
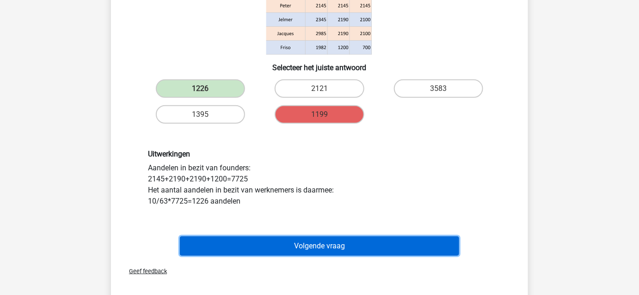
click at [324, 241] on button "Volgende vraag" at bounding box center [320, 246] width 280 height 19
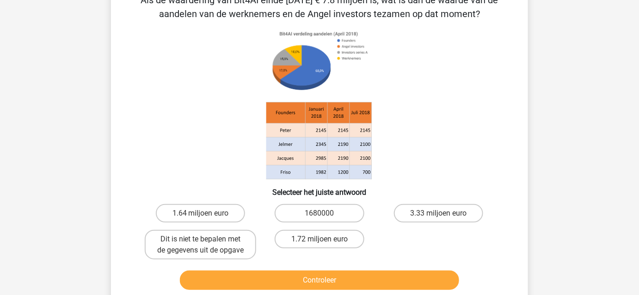
scroll to position [43, 0]
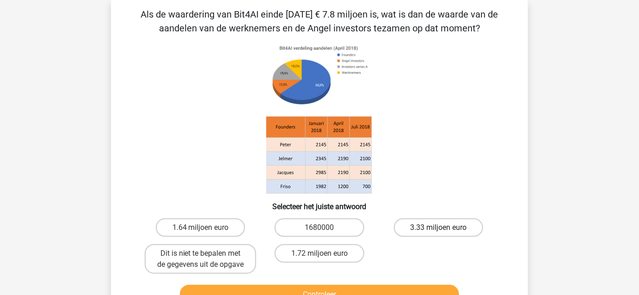
click at [440, 227] on label "3.33 miljoen euro" at bounding box center [438, 228] width 89 height 18
click at [440, 228] on input "3.33 miljoen euro" at bounding box center [441, 231] width 6 height 6
radio input "true"
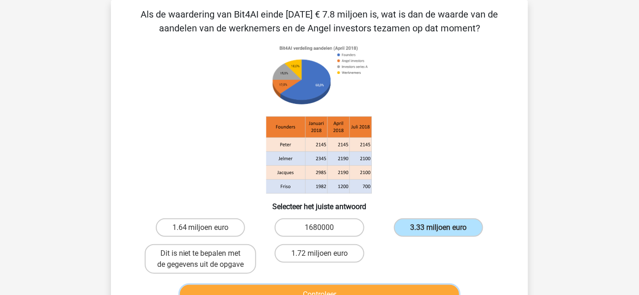
click at [378, 293] on button "Controleer" at bounding box center [320, 294] width 280 height 19
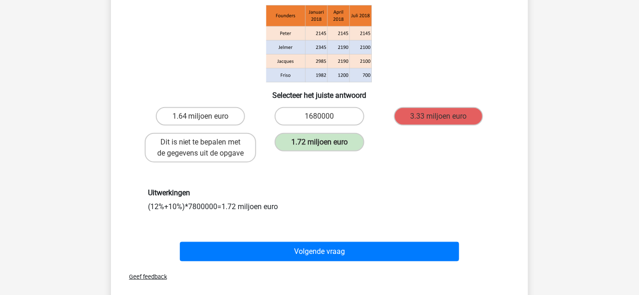
scroll to position [169, 0]
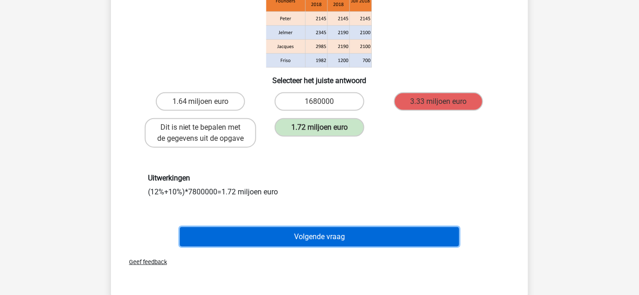
drag, startPoint x: 304, startPoint y: 231, endPoint x: 306, endPoint y: 191, distance: 40.2
click at [306, 191] on div "Als de waardering van Bit4AI einde april 2018 € 7.8 miljoen is, wat is dan de w…" at bounding box center [319, 65] width 409 height 369
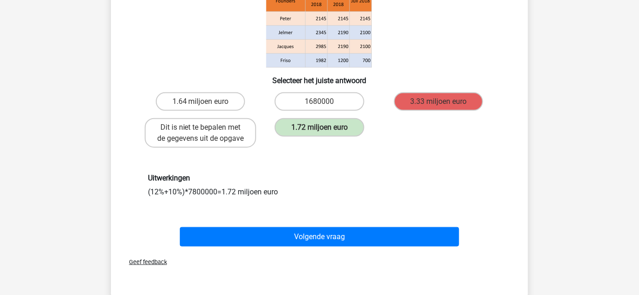
click at [307, 191] on div "Uitwerkingen (12%+10%)*7800000=1.72 miljoen euro" at bounding box center [319, 186] width 357 height 24
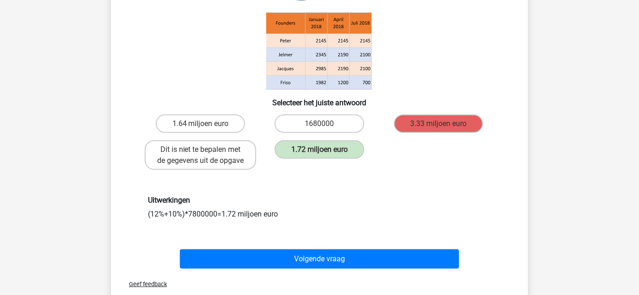
scroll to position [168, 0]
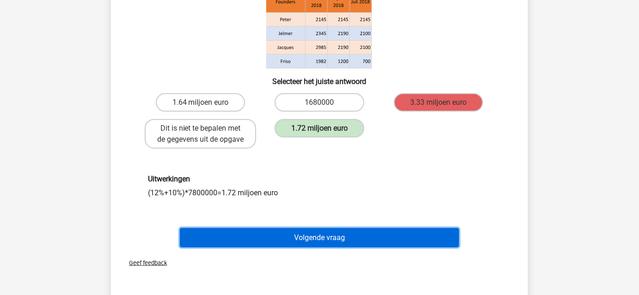
click at [295, 239] on button "Volgende vraag" at bounding box center [320, 237] width 280 height 19
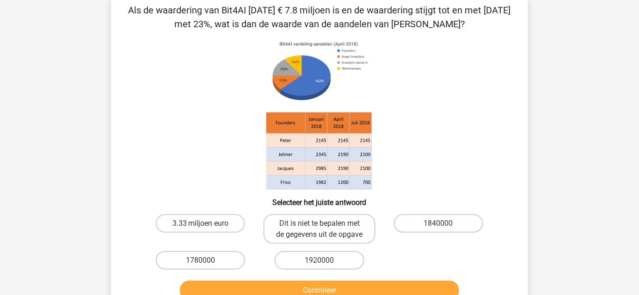
scroll to position [43, 0]
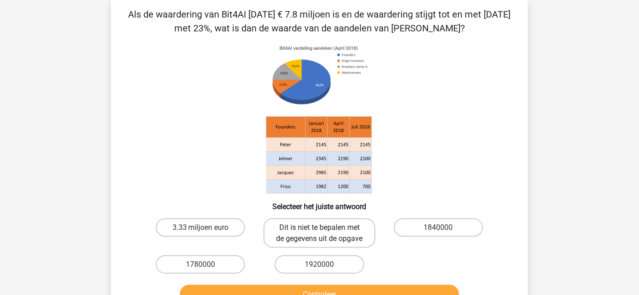
click at [320, 244] on label "Dit is niet te bepalen met de gegevens uit de opgave" at bounding box center [318, 234] width 111 height 30
click at [320, 234] on input "Dit is niet te bepalen met de gegevens uit de opgave" at bounding box center [322, 231] width 6 height 6
radio input "true"
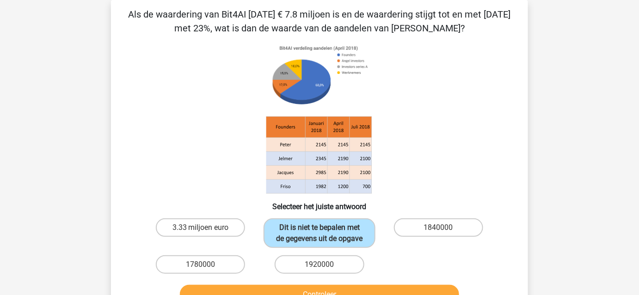
scroll to position [85, 0]
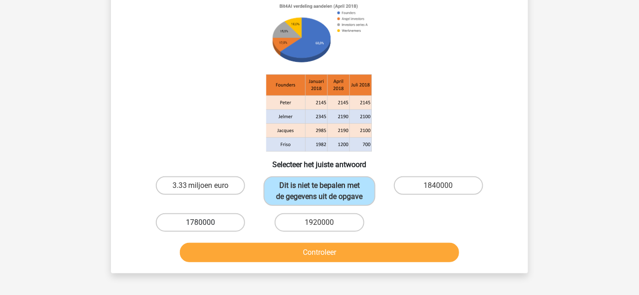
click at [201, 219] on label "1780000" at bounding box center [200, 222] width 89 height 18
click at [201, 223] on input "1780000" at bounding box center [204, 226] width 6 height 6
radio input "true"
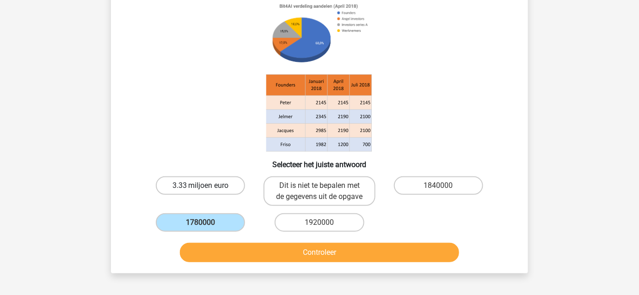
click at [224, 188] on label "3.33 miljoen euro" at bounding box center [200, 186] width 89 height 18
click at [207, 188] on input "3.33 miljoen euro" at bounding box center [204, 189] width 6 height 6
radio input "true"
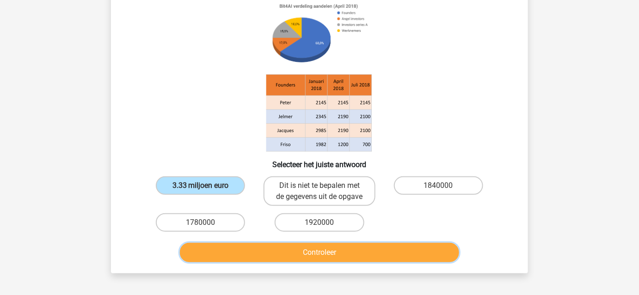
click at [338, 248] on button "Controleer" at bounding box center [320, 252] width 280 height 19
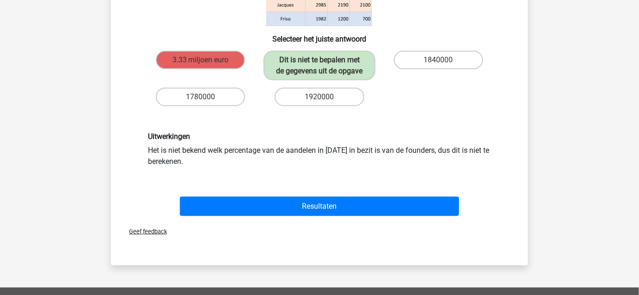
scroll to position [211, 0]
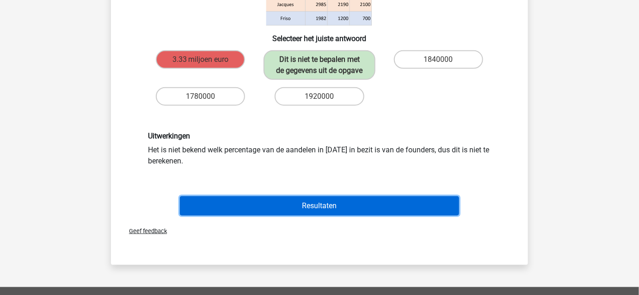
click at [329, 210] on button "Resultaten" at bounding box center [320, 205] width 280 height 19
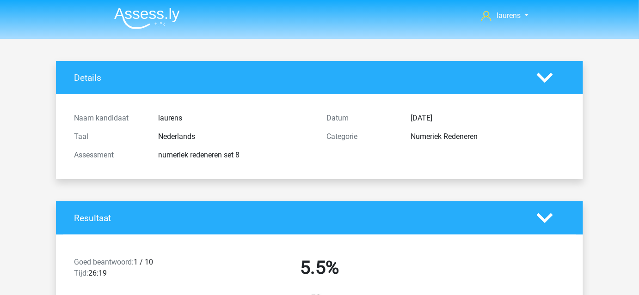
click at [127, 18] on img at bounding box center [147, 18] width 66 height 22
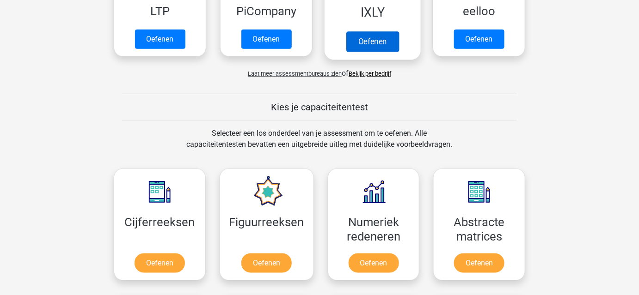
scroll to position [336, 0]
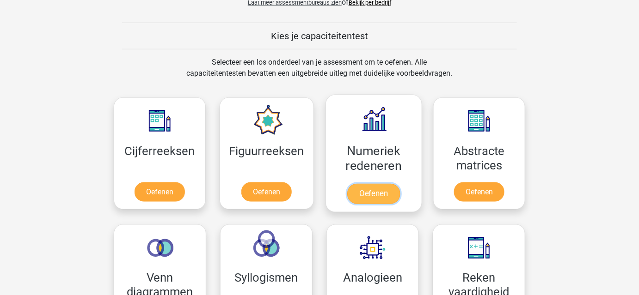
click at [375, 193] on link "Oefenen" at bounding box center [373, 194] width 53 height 20
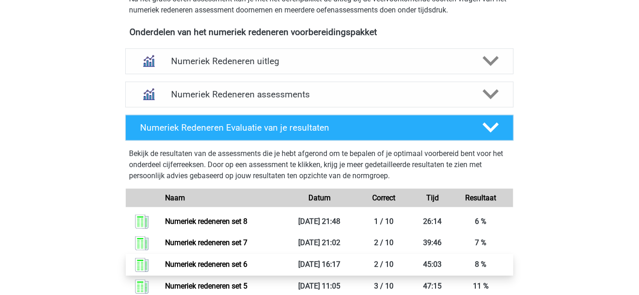
scroll to position [244, 0]
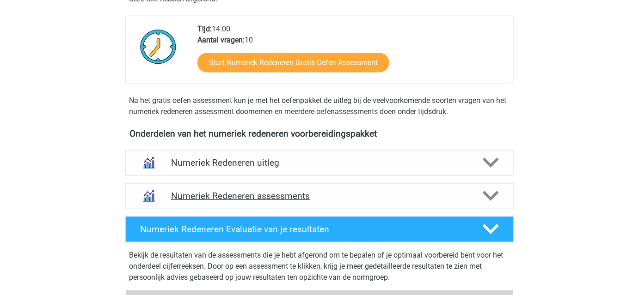
click at [436, 188] on div "Numeriek Redeneren assessments" at bounding box center [319, 196] width 388 height 26
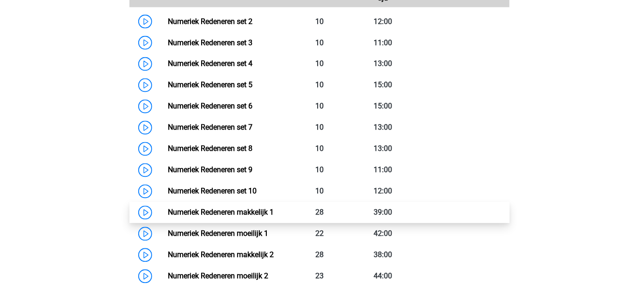
scroll to position [538, 0]
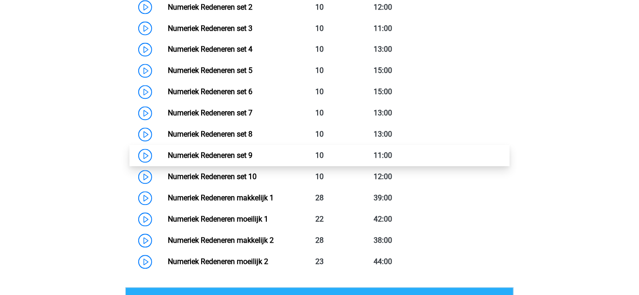
click at [168, 156] on link "Numeriek Redeneren set 9" at bounding box center [210, 156] width 85 height 9
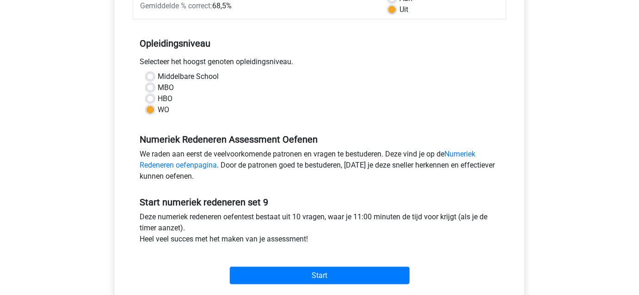
scroll to position [168, 0]
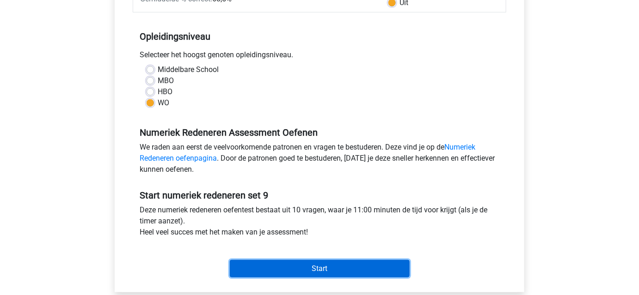
click at [293, 266] on input "Start" at bounding box center [320, 269] width 180 height 18
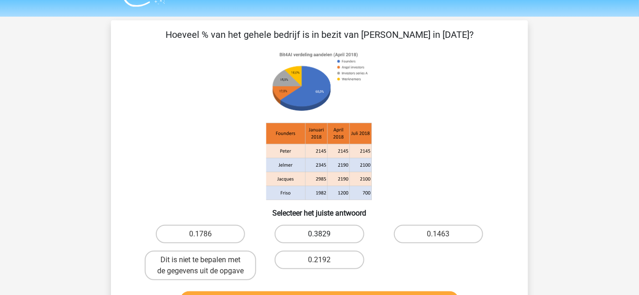
scroll to position [42, 0]
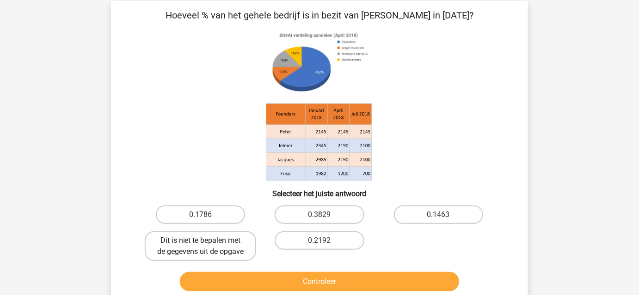
click at [189, 238] on label "Dit is niet te bepalen met de gegevens uit de opgave" at bounding box center [200, 247] width 111 height 30
click at [201, 241] on input "Dit is niet te bepalen met de gegevens uit de opgave" at bounding box center [204, 244] width 6 height 6
radio input "true"
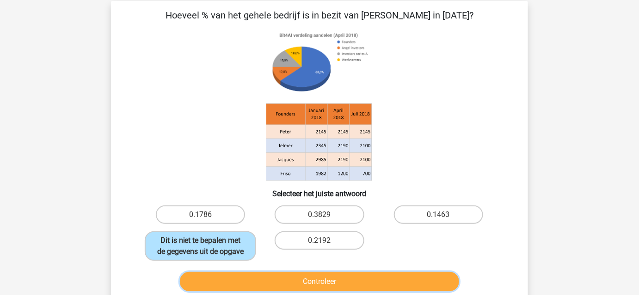
click at [294, 285] on button "Controleer" at bounding box center [320, 281] width 280 height 19
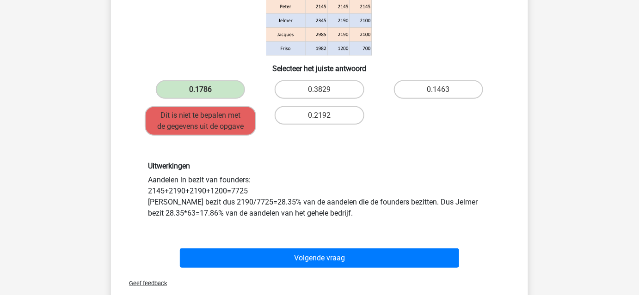
scroll to position [168, 0]
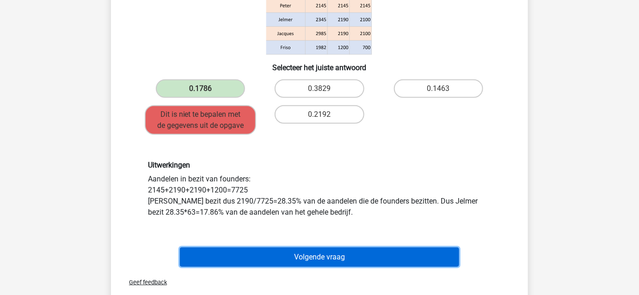
click at [330, 253] on button "Volgende vraag" at bounding box center [320, 257] width 280 height 19
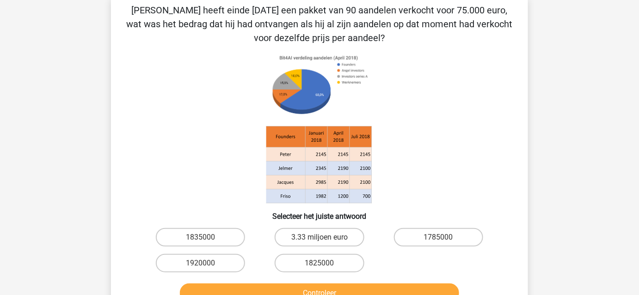
scroll to position [43, 0]
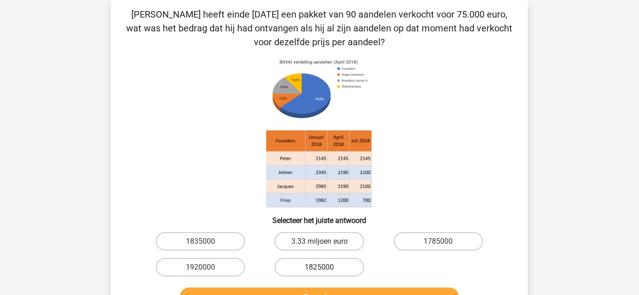
click at [317, 270] on label "1825000" at bounding box center [318, 267] width 89 height 18
click at [319, 270] on input "1825000" at bounding box center [322, 271] width 6 height 6
radio input "true"
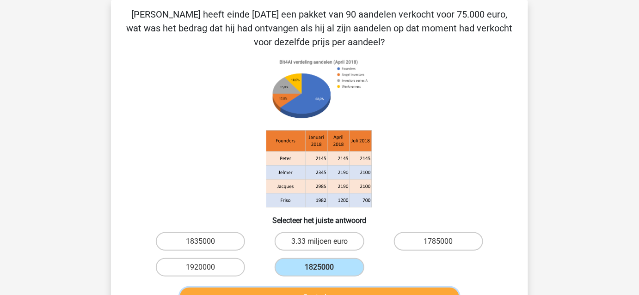
click at [331, 288] on button "Controleer" at bounding box center [320, 297] width 280 height 19
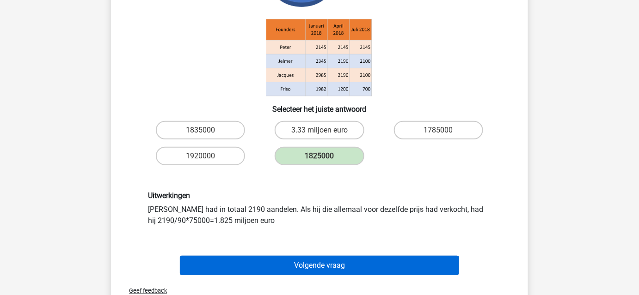
scroll to position [169, 0]
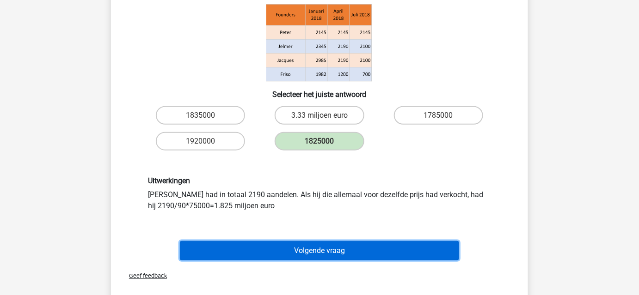
click at [250, 247] on button "Volgende vraag" at bounding box center [320, 250] width 280 height 19
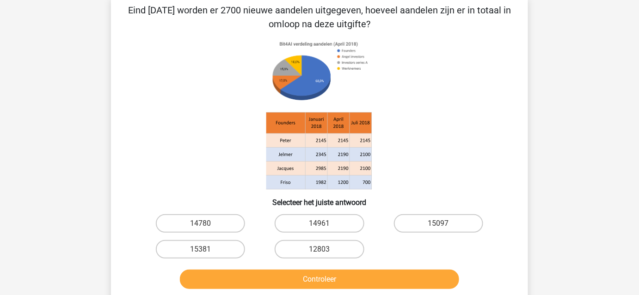
scroll to position [43, 0]
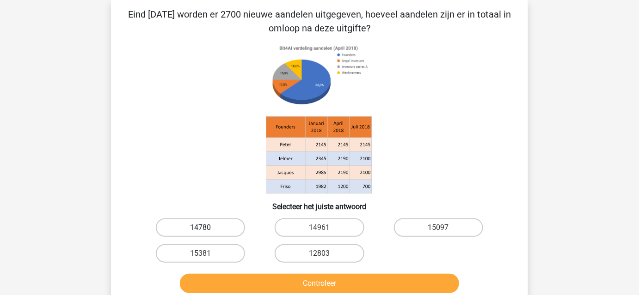
click at [197, 227] on label "14780" at bounding box center [200, 228] width 89 height 18
click at [201, 228] on input "14780" at bounding box center [204, 231] width 6 height 6
radio input "true"
click at [277, 293] on div "Controleer" at bounding box center [319, 285] width 357 height 23
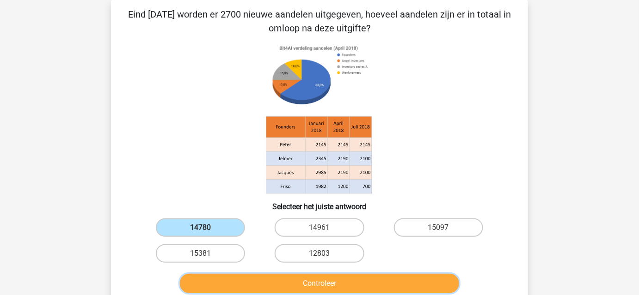
click at [277, 291] on button "Controleer" at bounding box center [320, 283] width 280 height 19
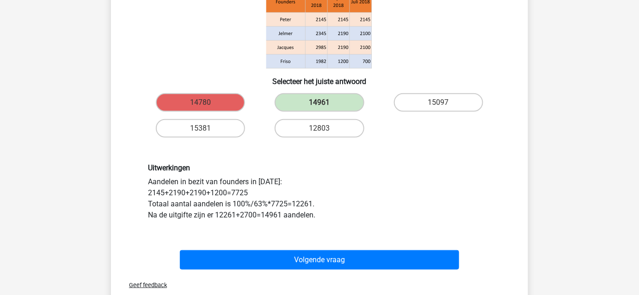
scroll to position [210, 0]
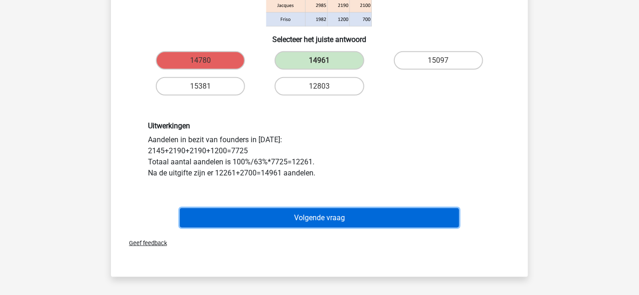
click at [333, 216] on button "Volgende vraag" at bounding box center [320, 217] width 280 height 19
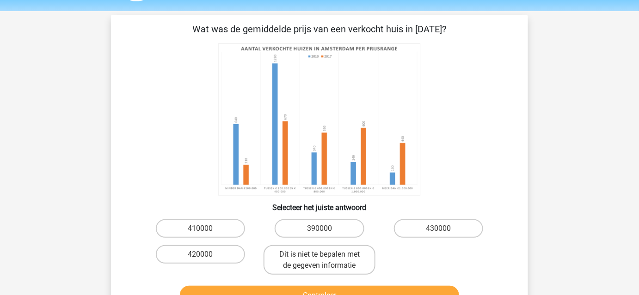
scroll to position [43, 0]
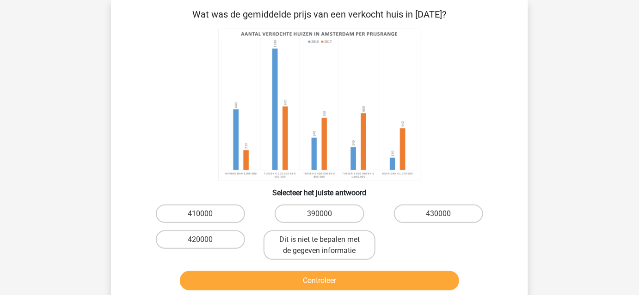
click at [316, 264] on div "Controleer" at bounding box center [319, 279] width 387 height 30
click at [321, 250] on label "Dit is niet te bepalen met de gegeven informatie" at bounding box center [318, 246] width 111 height 30
click at [321, 246] on input "Dit is niet te bepalen met de gegeven informatie" at bounding box center [322, 243] width 6 height 6
radio input "true"
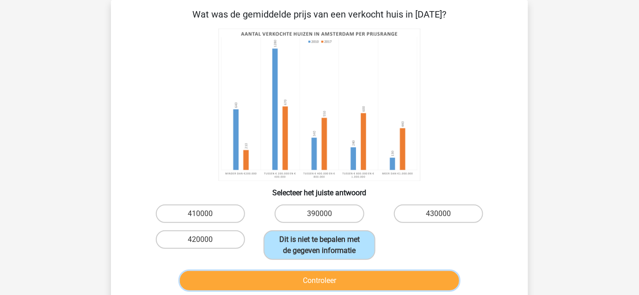
click at [330, 278] on button "Controleer" at bounding box center [320, 280] width 280 height 19
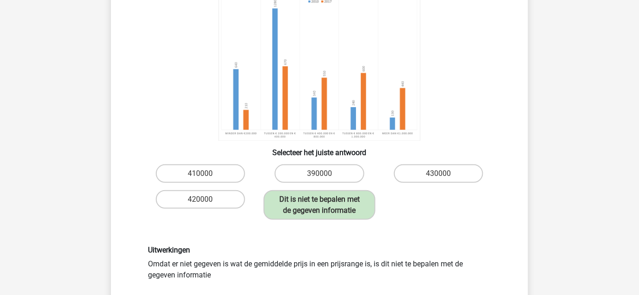
scroll to position [127, 0]
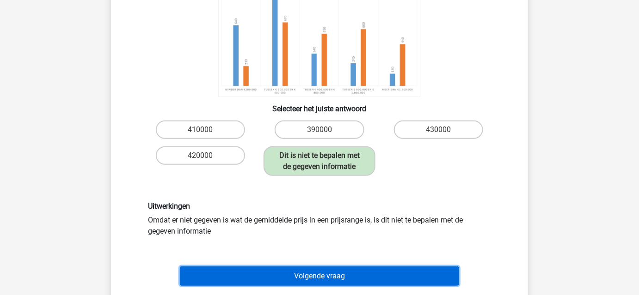
click at [325, 275] on button "Volgende vraag" at bounding box center [320, 276] width 280 height 19
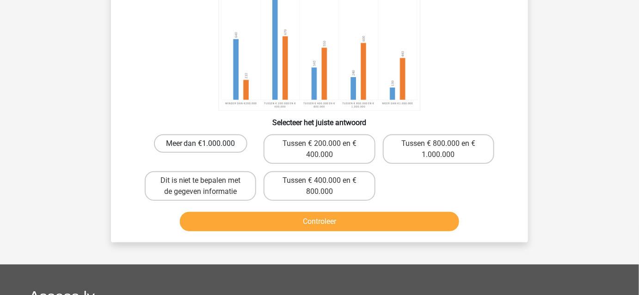
click at [219, 149] on label "Meer dan €1.000.000" at bounding box center [200, 143] width 93 height 18
click at [207, 149] on input "Meer dan €1.000.000" at bounding box center [204, 147] width 6 height 6
radio input "true"
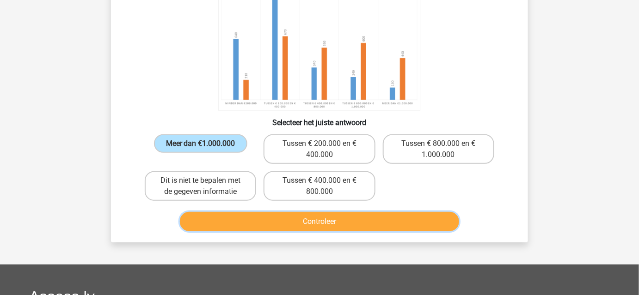
click at [276, 221] on button "Controleer" at bounding box center [320, 221] width 280 height 19
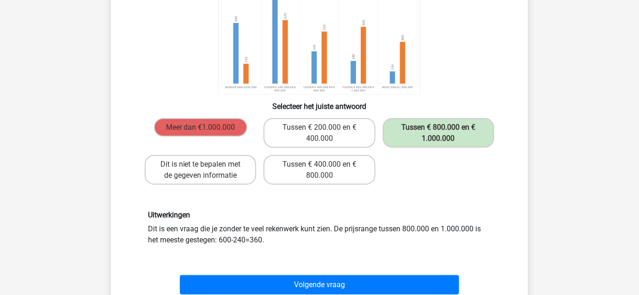
scroll to position [169, 0]
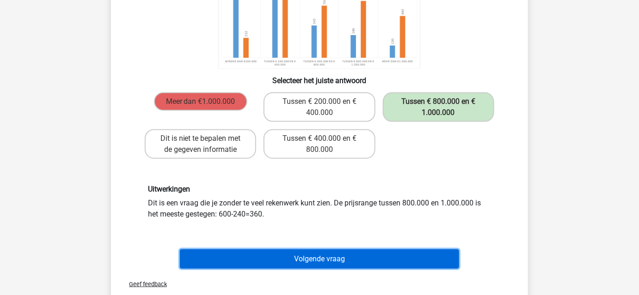
click at [328, 257] on button "Volgende vraag" at bounding box center [320, 259] width 280 height 19
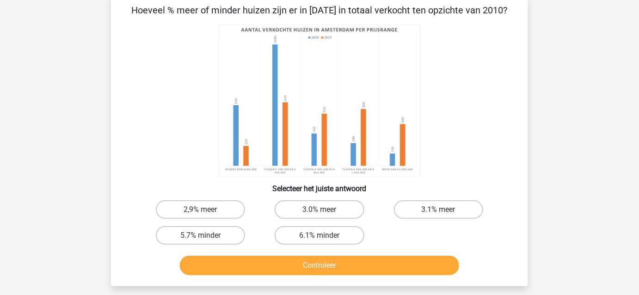
scroll to position [43, 0]
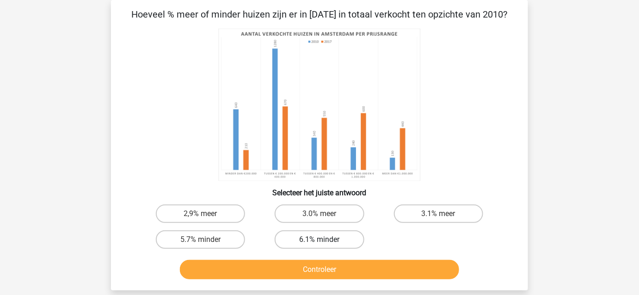
click at [307, 245] on label "6.1% minder" at bounding box center [318, 240] width 89 height 18
click at [319, 245] on input "6.1% minder" at bounding box center [322, 243] width 6 height 6
radio input "true"
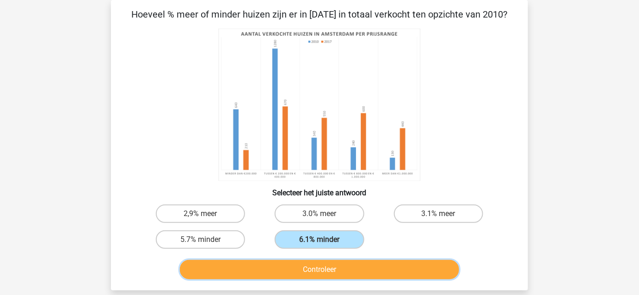
click at [308, 273] on button "Controleer" at bounding box center [320, 269] width 280 height 19
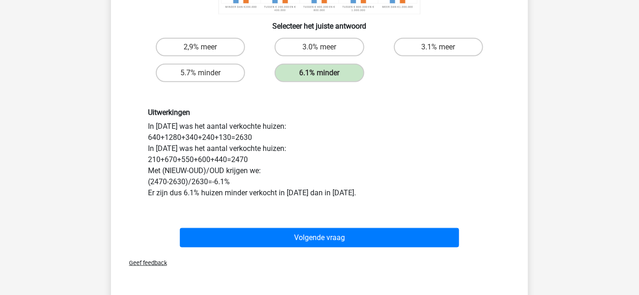
scroll to position [211, 0]
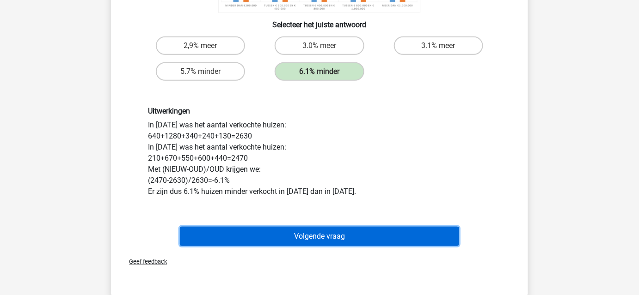
click at [357, 231] on button "Volgende vraag" at bounding box center [320, 236] width 280 height 19
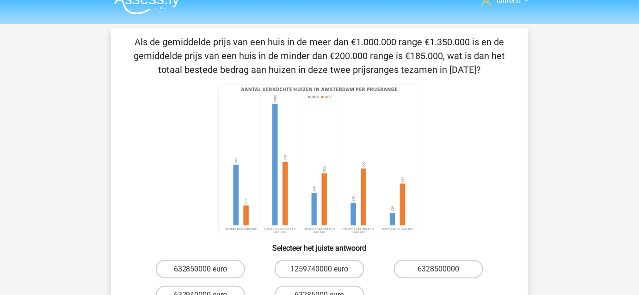
scroll to position [0, 0]
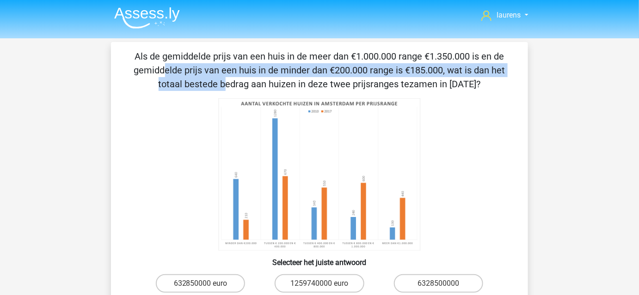
drag, startPoint x: 336, startPoint y: 53, endPoint x: 393, endPoint y: 74, distance: 60.3
click at [393, 74] on p "Als de gemiddelde prijs van een huis in de meer dan €1.000.000 range €1.350.000…" at bounding box center [319, 70] width 387 height 42
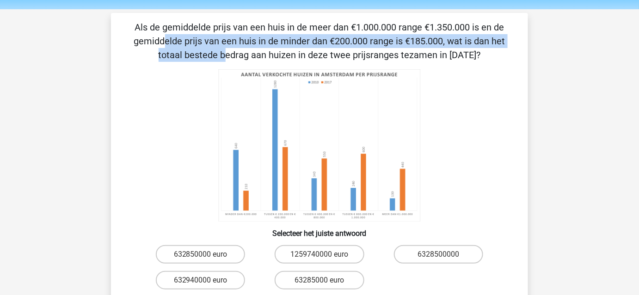
scroll to position [43, 0]
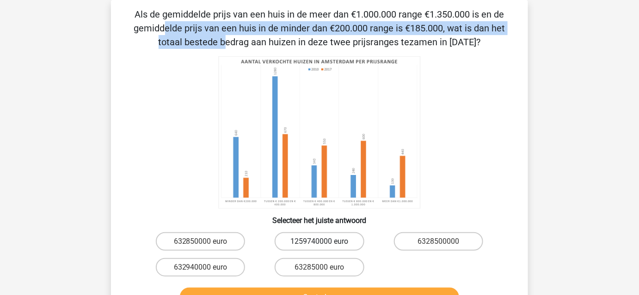
click at [329, 239] on label "1259740000 euro" at bounding box center [318, 241] width 89 height 18
click at [325, 242] on input "1259740000 euro" at bounding box center [322, 245] width 6 height 6
radio input "true"
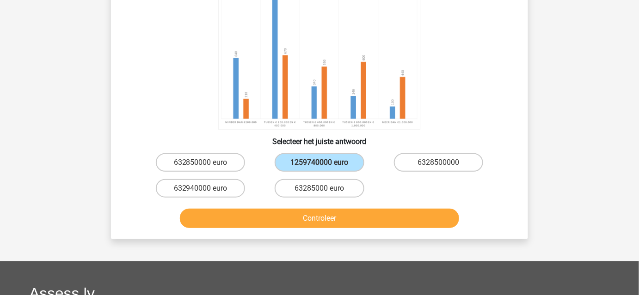
scroll to position [127, 0]
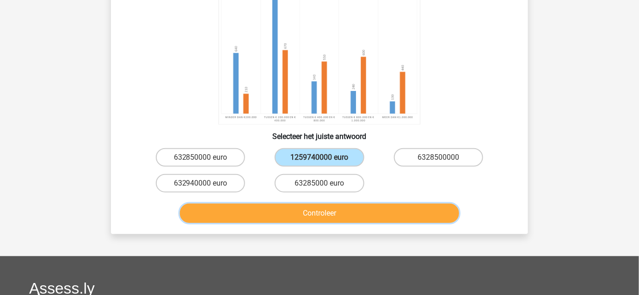
click at [342, 215] on button "Controleer" at bounding box center [320, 213] width 280 height 19
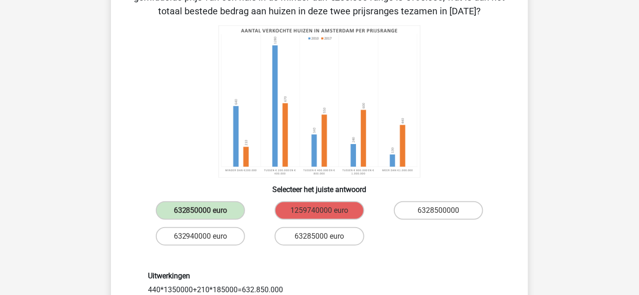
scroll to position [0, 0]
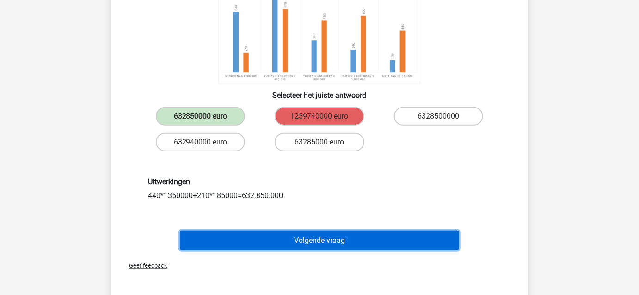
click at [357, 242] on button "Volgende vraag" at bounding box center [320, 240] width 280 height 19
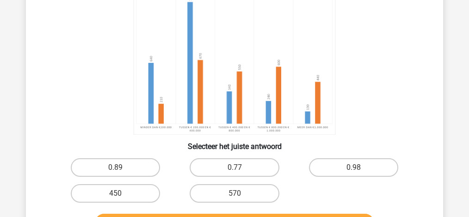
scroll to position [104, 0]
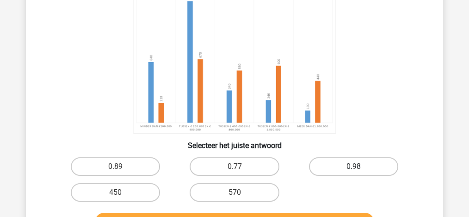
click at [342, 172] on label "0.98" at bounding box center [353, 166] width 89 height 18
click at [353, 172] on input "0.98" at bounding box center [356, 169] width 6 height 6
radio input "true"
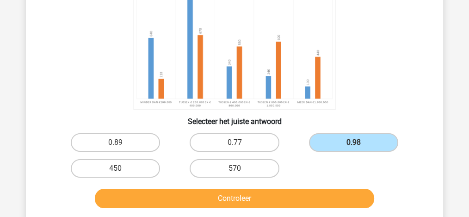
scroll to position [165, 0]
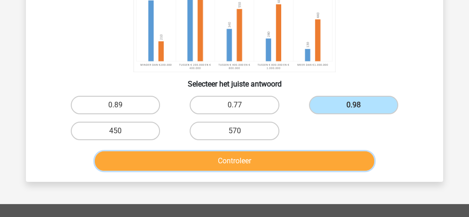
click at [272, 159] on button "Controleer" at bounding box center [235, 160] width 280 height 19
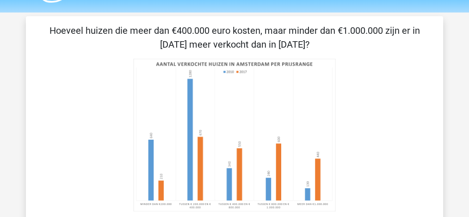
scroll to position [12, 0]
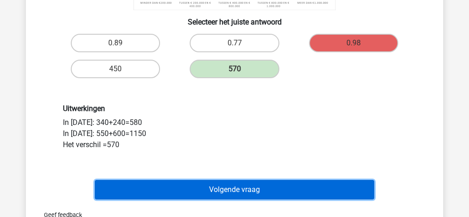
click at [202, 183] on button "Volgende vraag" at bounding box center [235, 189] width 280 height 19
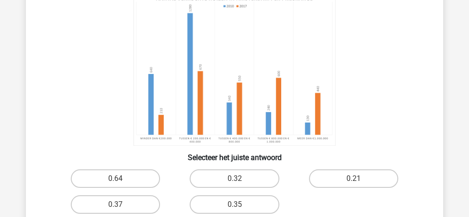
scroll to position [135, 0]
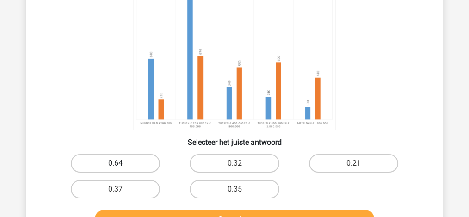
click at [131, 155] on label "0.64" at bounding box center [115, 163] width 89 height 18
click at [122, 163] on input "0.64" at bounding box center [119, 166] width 6 height 6
radio input "true"
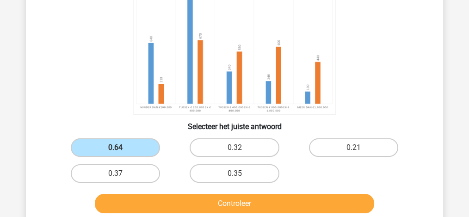
scroll to position [196, 0]
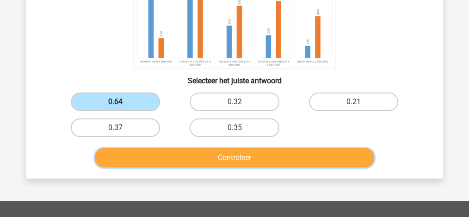
click at [207, 155] on button "Controleer" at bounding box center [235, 157] width 280 height 19
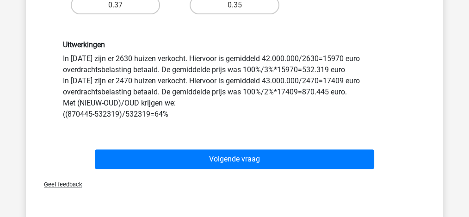
scroll to position [339, 0]
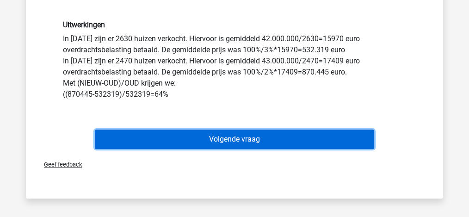
click at [288, 129] on button "Volgende vraag" at bounding box center [235, 138] width 280 height 19
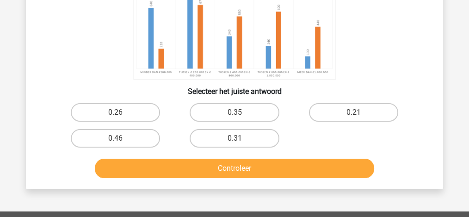
scroll to position [185, 0]
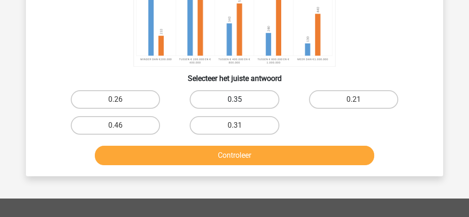
click at [246, 103] on label "0.35" at bounding box center [233, 99] width 89 height 18
click at [240, 103] on input "0.35" at bounding box center [237, 102] width 6 height 6
radio input "true"
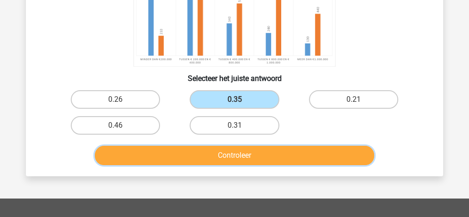
click at [268, 156] on button "Controleer" at bounding box center [235, 155] width 280 height 19
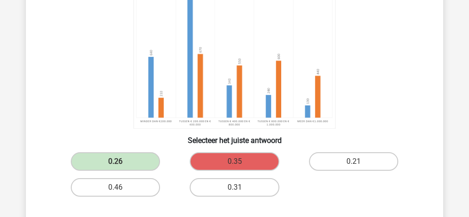
scroll to position [246, 0]
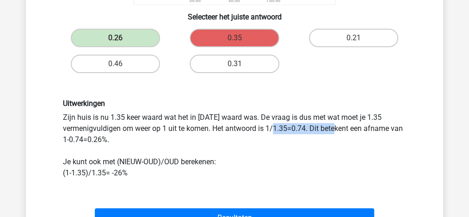
drag, startPoint x: 159, startPoint y: 123, endPoint x: 226, endPoint y: 122, distance: 66.6
click at [226, 122] on div "Uitwerkingen Zijn huis is nu 1.35 keer waard wat het in 2010 waard was. De vraa…" at bounding box center [234, 138] width 357 height 79
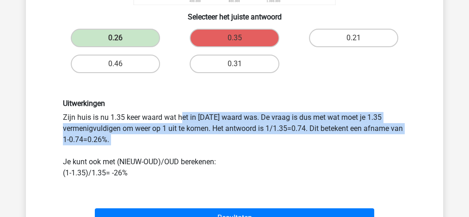
click at [226, 122] on div "Uitwerkingen Zijn huis is nu 1.35 keer waard wat het in 2010 waard was. De vraa…" at bounding box center [234, 138] width 357 height 79
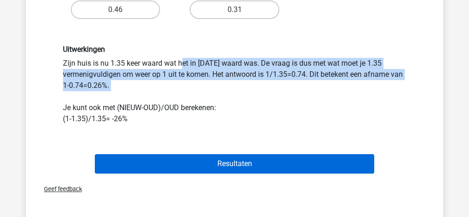
scroll to position [308, 0]
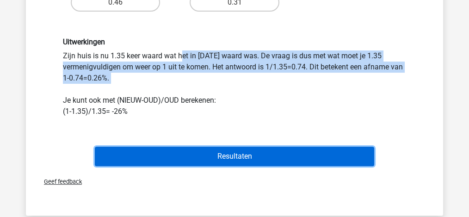
click at [225, 151] on button "Resultaten" at bounding box center [235, 155] width 280 height 19
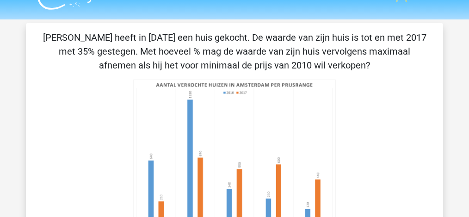
scroll to position [0, 0]
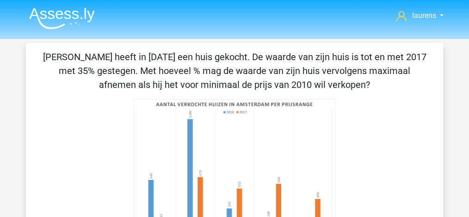
click at [82, 18] on img at bounding box center [62, 18] width 66 height 22
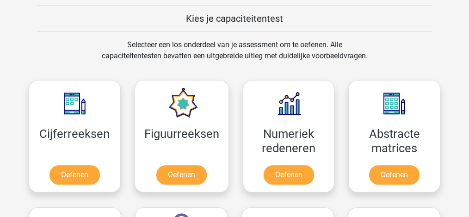
scroll to position [400, 0]
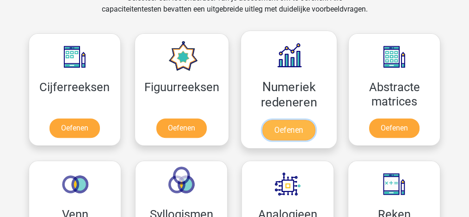
click at [284, 127] on link "Oefenen" at bounding box center [288, 130] width 53 height 20
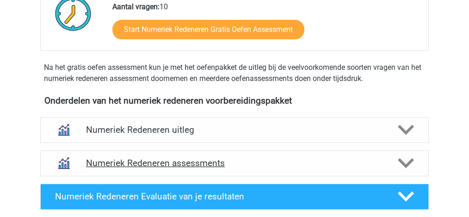
click at [272, 161] on h4 "Numeriek Redeneren assessments" at bounding box center [234, 163] width 297 height 11
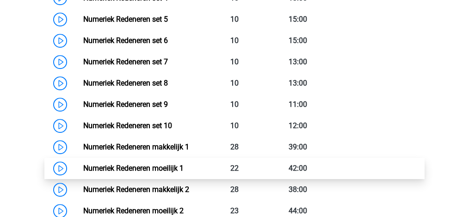
scroll to position [616, 0]
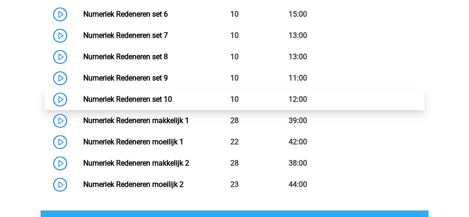
click at [122, 101] on link "Numeriek Redeneren set 10" at bounding box center [127, 99] width 89 height 9
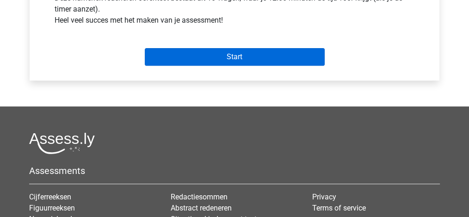
scroll to position [339, 0]
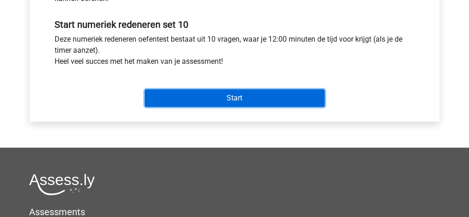
click at [219, 94] on input "Start" at bounding box center [235, 98] width 180 height 18
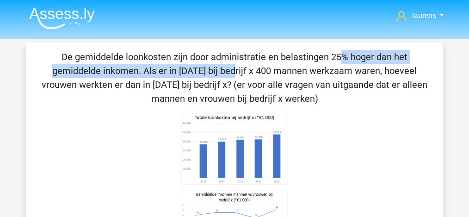
drag, startPoint x: 154, startPoint y: 62, endPoint x: 402, endPoint y: 62, distance: 247.7
click at [402, 62] on p "De gemiddelde loonkosten zijn door administratie en belastingen 25% hoger dan h…" at bounding box center [234, 77] width 387 height 55
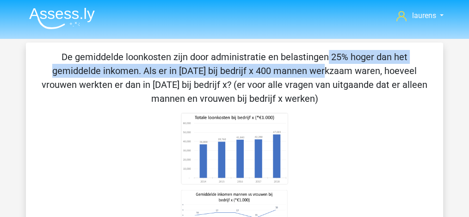
drag, startPoint x: 140, startPoint y: 61, endPoint x: 144, endPoint y: 74, distance: 13.6
click at [144, 74] on p "De gemiddelde loonkosten zijn door administratie en belastingen 25% hoger dan h…" at bounding box center [234, 77] width 387 height 55
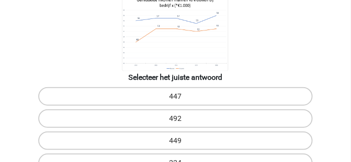
scroll to position [223, 0]
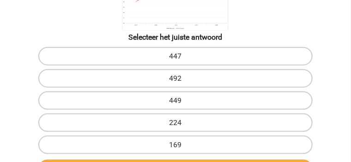
click at [176, 123] on input "224" at bounding box center [179, 126] width 6 height 6
radio input "true"
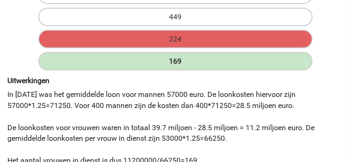
scroll to position [316, 0]
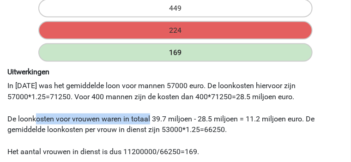
drag, startPoint x: 78, startPoint y: 114, endPoint x: 191, endPoint y: 116, distance: 113.2
click at [191, 116] on div "Uitwerkingen In 2015 was het gemiddelde loon voor mannen 57000 euro. De loonkos…" at bounding box center [175, 112] width 350 height 90
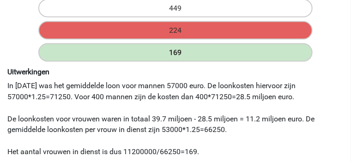
click at [191, 116] on div "Uitwerkingen In 2015 was het gemiddelde loon voor mannen 57000 euro. De loonkos…" at bounding box center [175, 112] width 350 height 90
click at [197, 117] on div "Uitwerkingen In 2015 was het gemiddelde loon voor mannen 57000 euro. De loonkos…" at bounding box center [175, 112] width 350 height 90
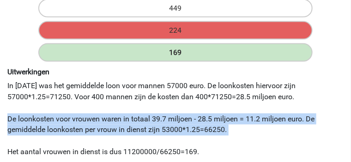
click at [197, 117] on div "Uitwerkingen In 2015 was het gemiddelde loon voor mannen 57000 euro. De loonkos…" at bounding box center [175, 112] width 350 height 90
click at [217, 120] on div "Uitwerkingen In 2015 was het gemiddelde loon voor mannen 57000 euro. De loonkos…" at bounding box center [175, 112] width 350 height 90
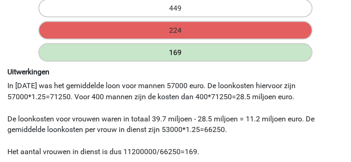
click at [230, 120] on div "Uitwerkingen In 2015 was het gemiddelde loon voor mannen 57000 euro. De loonkos…" at bounding box center [175, 112] width 350 height 90
click at [229, 120] on div "Uitwerkingen In 2015 was het gemiddelde loon voor mannen 57000 euro. De loonkos…" at bounding box center [175, 112] width 350 height 90
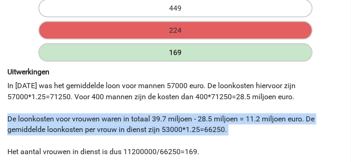
click at [229, 120] on div "Uitwerkingen In 2015 was het gemiddelde loon voor mannen 57000 euro. De loonkos…" at bounding box center [175, 112] width 350 height 90
click at [224, 119] on div "Uitwerkingen In 2015 was het gemiddelde loon voor mannen 57000 euro. De loonkos…" at bounding box center [175, 112] width 350 height 90
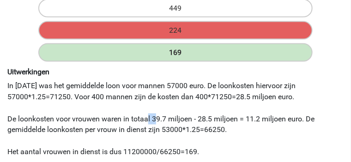
drag, startPoint x: 196, startPoint y: 118, endPoint x: 172, endPoint y: 118, distance: 24.0
click at [177, 118] on div "Uitwerkingen In 2015 was het gemiddelde loon voor mannen 57000 euro. De loonkos…" at bounding box center [175, 112] width 350 height 90
click at [165, 118] on div "Uitwerkingen In 2015 was het gemiddelde loon voor mannen 57000 euro. De loonkos…" at bounding box center [175, 112] width 350 height 90
drag, startPoint x: 203, startPoint y: 118, endPoint x: 211, endPoint y: 120, distance: 7.6
click at [211, 120] on div "Uitwerkingen In 2015 was het gemiddelde loon voor mannen 57000 euro. De loonkos…" at bounding box center [175, 112] width 350 height 90
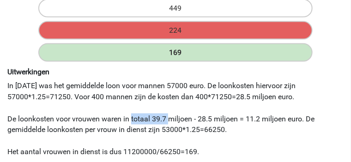
click at [211, 120] on div "Uitwerkingen In 2015 was het gemiddelde loon voor mannen 57000 euro. De loonkos…" at bounding box center [175, 112] width 350 height 90
drag, startPoint x: 196, startPoint y: 119, endPoint x: 234, endPoint y: 122, distance: 37.5
click at [234, 122] on div "Uitwerkingen In 2015 was het gemiddelde loon voor mannen 57000 euro. De loonkos…" at bounding box center [175, 112] width 350 height 90
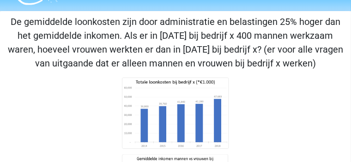
scroll to position [23, 0]
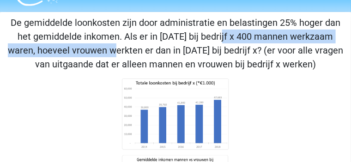
drag, startPoint x: 101, startPoint y: 49, endPoint x: 294, endPoint y: 54, distance: 192.8
click at [294, 54] on p "De gemiddelde loonkosten zijn door administratie en belastingen 25% hoger dan h…" at bounding box center [176, 43] width 344 height 55
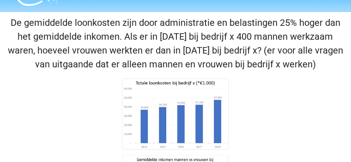
click at [192, 59] on p "De gemiddelde loonkosten zijn door administratie en belastingen 25% hoger dan h…" at bounding box center [176, 43] width 344 height 55
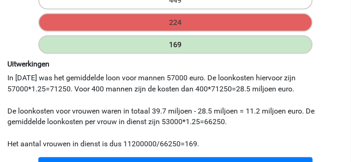
scroll to position [393, 0]
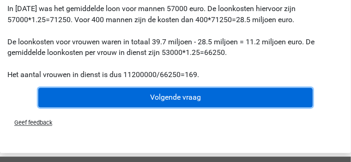
click at [135, 108] on button "Volgende vraag" at bounding box center [175, 97] width 274 height 19
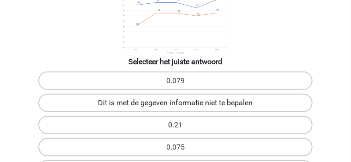
scroll to position [208, 0]
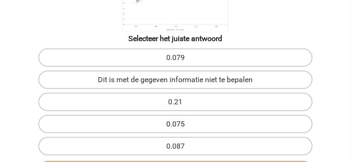
click at [109, 133] on label "0.075" at bounding box center [175, 124] width 274 height 18
click at [176, 130] on input "0.075" at bounding box center [179, 127] width 6 height 6
radio input "true"
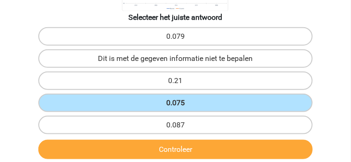
scroll to position [254, 0]
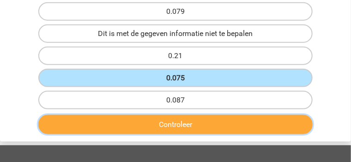
click at [144, 123] on button "Controleer" at bounding box center [175, 124] width 274 height 19
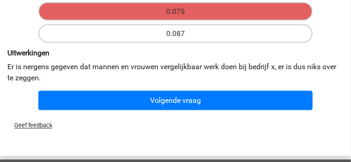
scroll to position [323, 0]
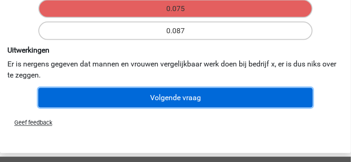
click at [168, 108] on button "Volgende vraag" at bounding box center [175, 97] width 274 height 19
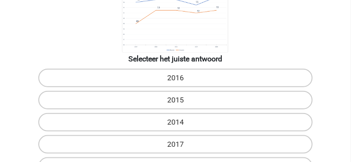
scroll to position [208, 0]
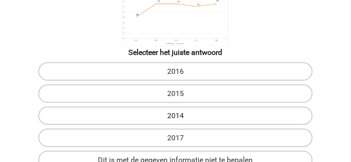
click at [252, 107] on label "2014" at bounding box center [175, 116] width 274 height 18
click at [182, 116] on input "2014" at bounding box center [179, 119] width 6 height 6
radio input "true"
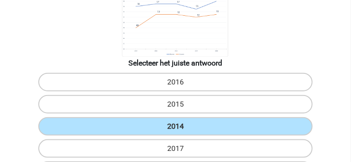
scroll to position [231, 0]
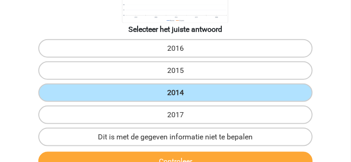
click at [176, 126] on div "Dit is met de gegeven informatie niet te bepalen" at bounding box center [175, 137] width 350 height 22
click at [180, 128] on label "Dit is met de gegeven informatie niet te bepalen" at bounding box center [175, 137] width 274 height 18
click at [180, 137] on input "Dit is met de gegeven informatie niet te bepalen" at bounding box center [179, 140] width 6 height 6
radio input "true"
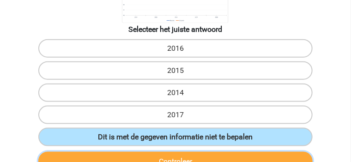
click at [184, 152] on button "Controleer" at bounding box center [175, 161] width 274 height 19
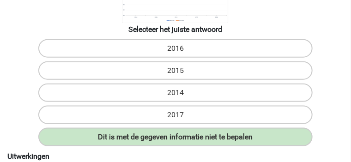
scroll to position [323, 0]
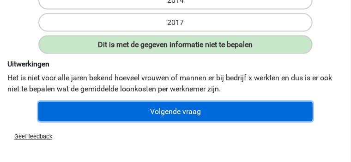
click at [179, 122] on button "Volgende vraag" at bounding box center [175, 111] width 274 height 19
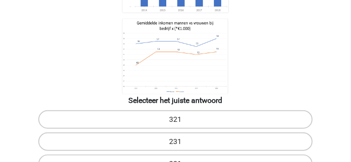
scroll to position [204, 0]
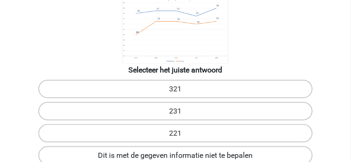
click at [110, 146] on label "Dit is met de gegeven informatie niet te bepalen" at bounding box center [175, 155] width 274 height 18
click at [176, 156] on input "Dit is met de gegeven informatie niet te bepalen" at bounding box center [179, 159] width 6 height 6
radio input "true"
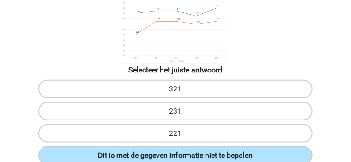
scroll to position [274, 0]
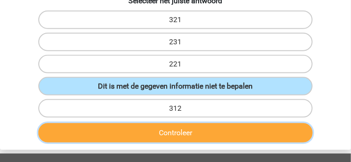
click at [150, 123] on button "Controleer" at bounding box center [175, 132] width 274 height 19
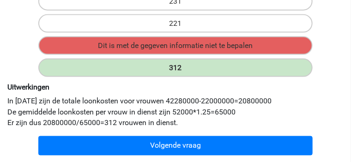
scroll to position [320, 0]
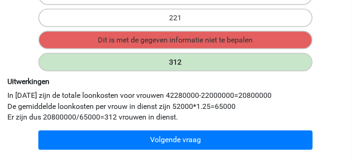
click at [248, 105] on div "Uitwerkingen In 2017 zijn de totale loonkosten voor vrouwen 42280000-22000000=2…" at bounding box center [175, 100] width 350 height 46
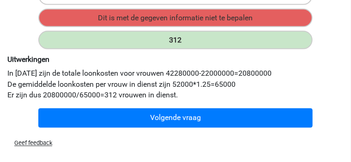
scroll to position [343, 0]
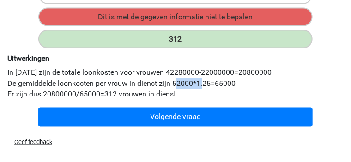
drag, startPoint x: 220, startPoint y: 107, endPoint x: 245, endPoint y: 106, distance: 25.4
click at [245, 100] on div "Uitwerkingen In 2017 zijn de totale loonkosten voor vrouwen 42280000-22000000=2…" at bounding box center [175, 77] width 350 height 46
drag, startPoint x: 237, startPoint y: 105, endPoint x: 214, endPoint y: 104, distance: 22.6
click at [214, 100] on div "Uitwerkingen In 2017 zijn de totale loonkosten voor vrouwen 42280000-22000000=2…" at bounding box center [175, 77] width 350 height 46
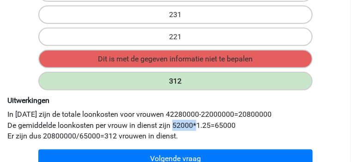
scroll to position [389, 0]
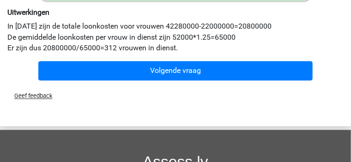
click at [122, 54] on div "Uitwerkingen In 2017 zijn de totale loonkosten voor vrouwen 42280000-22000000=2…" at bounding box center [175, 31] width 350 height 46
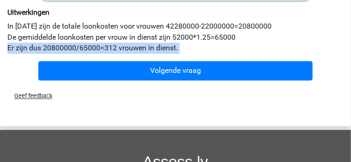
click at [122, 54] on div "Uitwerkingen In 2017 zijn de totale loonkosten voor vrouwen 42280000-22000000=2…" at bounding box center [175, 31] width 350 height 46
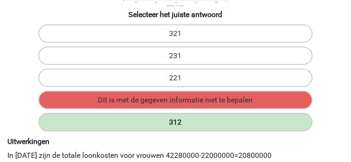
scroll to position [323, 0]
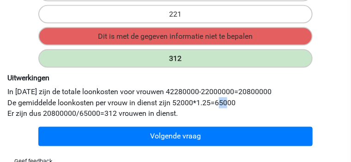
drag, startPoint x: 261, startPoint y: 123, endPoint x: 272, endPoint y: 123, distance: 11.1
click at [272, 119] on div "Uitwerkingen In 2017 zijn de totale loonkosten voor vrouwen 42280000-22000000=2…" at bounding box center [175, 96] width 350 height 46
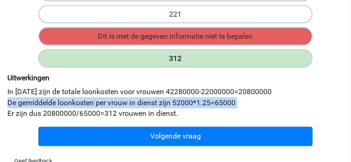
click at [272, 119] on div "Uitwerkingen In 2017 zijn de totale loonkosten voor vrouwen 42280000-22000000=2…" at bounding box center [175, 96] width 350 height 46
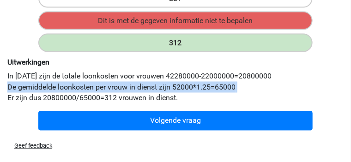
scroll to position [393, 0]
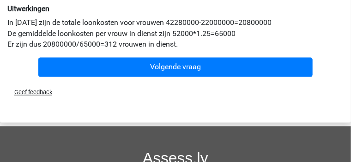
click at [234, 81] on div "Volgende vraag" at bounding box center [175, 69] width 350 height 23
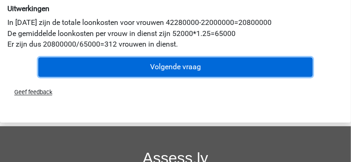
click at [229, 77] on button "Volgende vraag" at bounding box center [175, 67] width 274 height 19
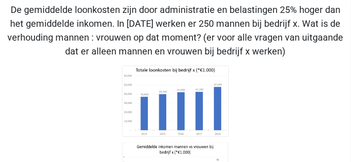
scroll to position [0, 0]
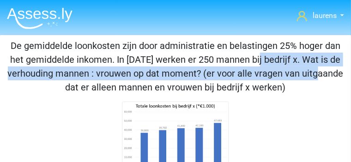
drag, startPoint x: 125, startPoint y: 76, endPoint x: 241, endPoint y: 79, distance: 116.0
click at [241, 79] on p "De gemiddelde loonkosten zijn door administratie en belastingen 25% hoger dan h…" at bounding box center [176, 66] width 344 height 55
click at [243, 79] on p "De gemiddelde loonkosten zijn door administratie en belastingen 25% hoger dan h…" at bounding box center [176, 66] width 344 height 55
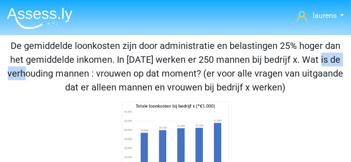
drag, startPoint x: 195, startPoint y: 70, endPoint x: 244, endPoint y: 73, distance: 49.0
click at [244, 73] on p "De gemiddelde loonkosten zijn door administratie en belastingen 25% hoger dan h…" at bounding box center [176, 66] width 344 height 55
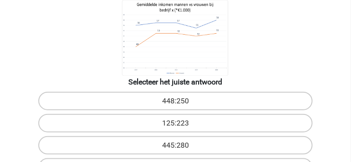
scroll to position [254, 0]
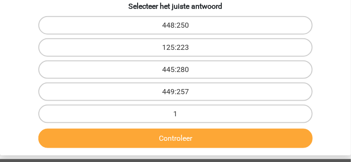
click at [180, 114] on input "1" at bounding box center [179, 117] width 6 height 6
radio input "true"
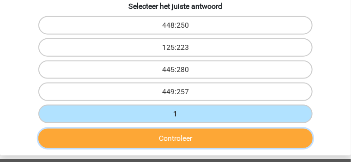
click at [183, 129] on button "Controleer" at bounding box center [175, 138] width 274 height 19
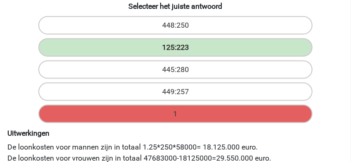
scroll to position [347, 0]
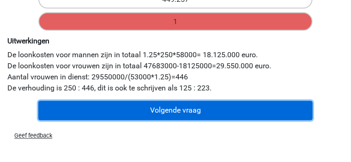
click at [195, 121] on button "Volgende vraag" at bounding box center [175, 110] width 274 height 19
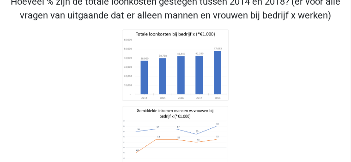
scroll to position [43, 0]
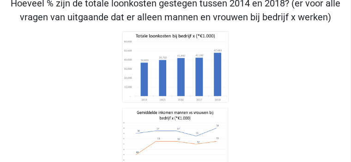
drag, startPoint x: 135, startPoint y: 24, endPoint x: 219, endPoint y: 26, distance: 83.7
click at [219, 24] on p "Hoeveel % zijn de totale loonkosten gestegen tussen 2014 en 2018? (er voor alle…" at bounding box center [176, 10] width 344 height 28
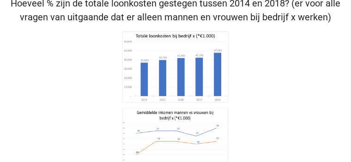
click at [219, 24] on p "Hoeveel % zijn de totale loonkosten gestegen tussen 2014 en 2018? (er voor alle…" at bounding box center [176, 10] width 344 height 28
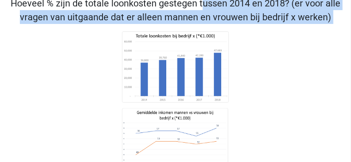
click at [219, 24] on p "Hoeveel % zijn de totale loonkosten gestegen tussen 2014 en 2018? (er voor alle…" at bounding box center [176, 10] width 344 height 28
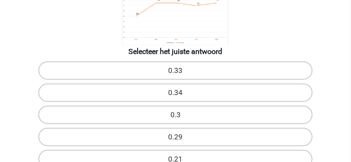
scroll to position [181, 0]
click at [284, 106] on label "0.3" at bounding box center [175, 115] width 274 height 18
click at [182, 115] on input "0.3" at bounding box center [179, 118] width 6 height 6
radio input "true"
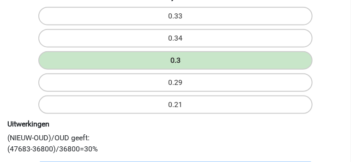
scroll to position [274, 0]
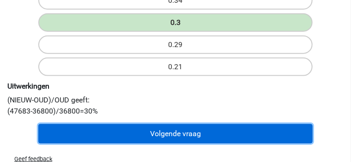
click at [182, 144] on button "Volgende vraag" at bounding box center [175, 133] width 274 height 19
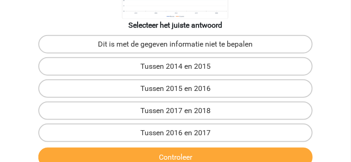
scroll to position [250, 0]
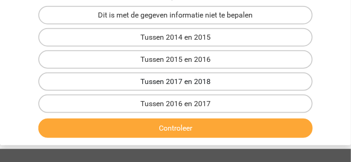
click at [114, 91] on label "Tussen 2017 en 2018" at bounding box center [175, 82] width 274 height 18
click at [176, 88] on input "Tussen 2017 en 2018" at bounding box center [179, 85] width 6 height 6
radio input "true"
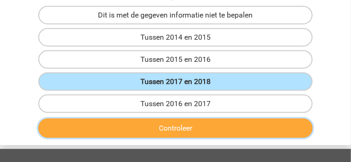
click at [169, 138] on button "Controleer" at bounding box center [175, 128] width 274 height 19
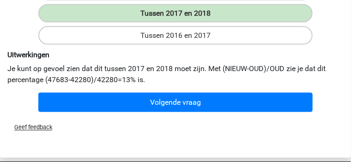
scroll to position [320, 0]
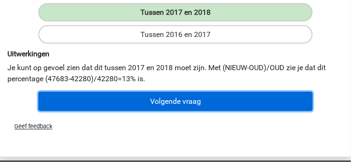
click at [171, 111] on button "Volgende vraag" at bounding box center [175, 101] width 274 height 19
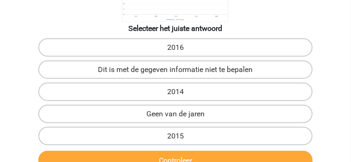
scroll to position [204, 0]
click at [99, 123] on label "Geen van de jaren" at bounding box center [175, 114] width 274 height 18
click at [176, 120] on input "Geen van de jaren" at bounding box center [179, 117] width 6 height 6
radio input "true"
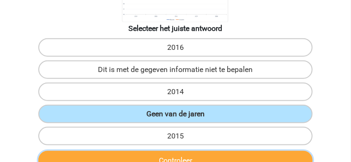
click at [153, 159] on button "Controleer" at bounding box center [175, 160] width 274 height 19
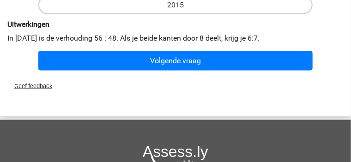
scroll to position [343, 0]
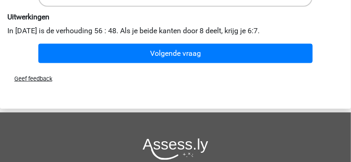
click at [186, 67] on div "Volgende vraag" at bounding box center [175, 55] width 350 height 23
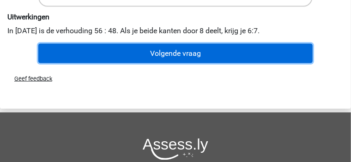
click at [186, 63] on button "Volgende vraag" at bounding box center [175, 53] width 274 height 19
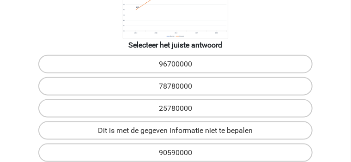
scroll to position [254, 0]
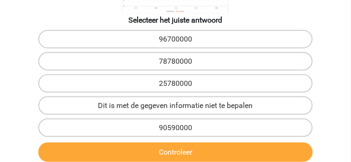
click at [176, 45] on input "96700000" at bounding box center [179, 42] width 6 height 6
radio input "true"
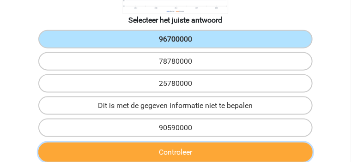
click at [153, 143] on button "Controleer" at bounding box center [175, 152] width 274 height 19
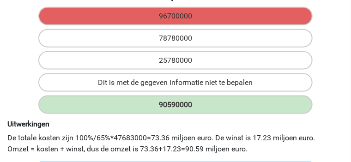
scroll to position [347, 0]
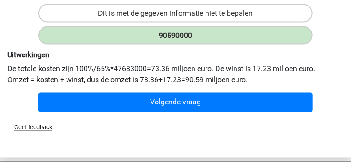
click at [198, 116] on div "Volgende vraag" at bounding box center [175, 104] width 350 height 23
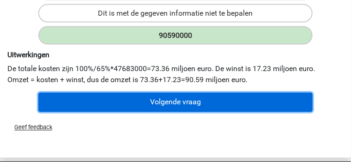
click at [201, 112] on button "Volgende vraag" at bounding box center [175, 102] width 274 height 19
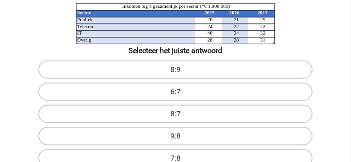
scroll to position [185, 0]
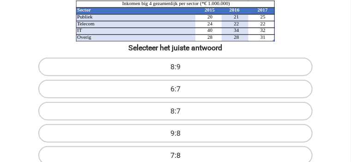
click at [165, 146] on label "7:8" at bounding box center [175, 155] width 274 height 18
click at [176, 156] on input "7:8" at bounding box center [179, 159] width 6 height 6
radio input "true"
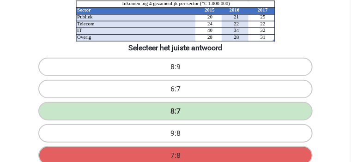
scroll to position [231, 0]
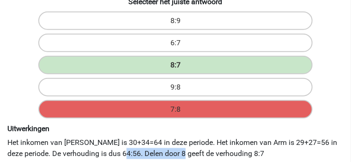
drag, startPoint x: 127, startPoint y: 126, endPoint x: 183, endPoint y: 124, distance: 56.4
click at [183, 124] on div "Uitwerkingen Het inkomen van McFlinsey is 30+34=64 in deze periode. Het inkomen…" at bounding box center [175, 141] width 350 height 35
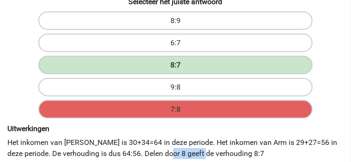
click at [183, 124] on div "Uitwerkingen Het inkomen van McFlinsey is 30+34=64 in deze periode. Het inkomen…" at bounding box center [175, 141] width 350 height 35
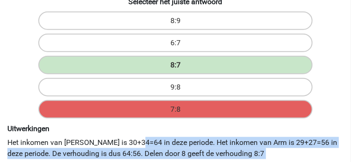
click at [183, 124] on div "Uitwerkingen Het inkomen van McFlinsey is 30+34=64 in deze periode. Het inkomen…" at bounding box center [175, 141] width 350 height 35
click at [186, 125] on div "Uitwerkingen Het inkomen van McFlinsey is 30+34=64 in deze periode. Het inkomen…" at bounding box center [175, 141] width 350 height 35
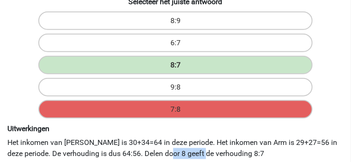
click at [186, 125] on div "Uitwerkingen Het inkomen van McFlinsey is 30+34=64 in deze periode. Het inkomen…" at bounding box center [175, 141] width 350 height 35
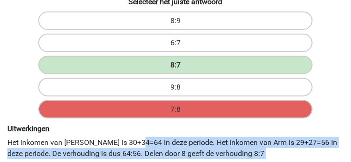
click at [186, 125] on div "Uitwerkingen Het inkomen van McFlinsey is 30+34=64 in deze periode. Het inkomen…" at bounding box center [175, 141] width 350 height 35
click at [197, 127] on div "Uitwerkingen Het inkomen van McFlinsey is 30+34=64 in deze periode. Het inkomen…" at bounding box center [175, 141] width 350 height 35
click at [195, 127] on div "Uitwerkingen Het inkomen van McFlinsey is 30+34=64 in deze periode. Het inkomen…" at bounding box center [175, 141] width 350 height 35
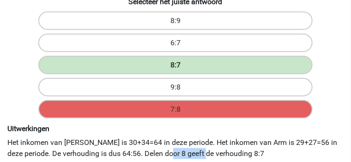
click at [195, 127] on div "Uitwerkingen Het inkomen van McFlinsey is 30+34=64 in deze periode. Het inkomen…" at bounding box center [175, 141] width 350 height 35
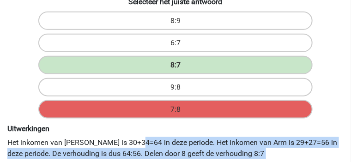
click at [195, 127] on div "Uitwerkingen Het inkomen van McFlinsey is 30+34=64 in deze periode. Het inkomen…" at bounding box center [175, 141] width 350 height 35
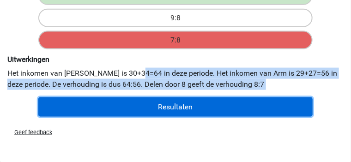
click at [208, 116] on button "Resultaten" at bounding box center [175, 107] width 274 height 19
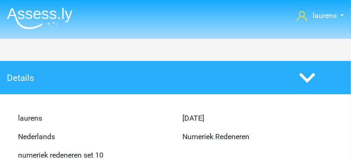
click at [54, 9] on img at bounding box center [40, 18] width 66 height 22
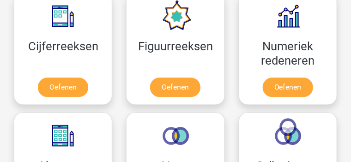
scroll to position [647, 0]
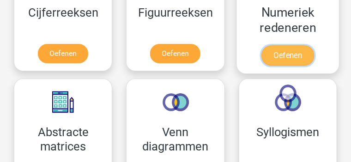
click at [294, 60] on link "Oefenen" at bounding box center [288, 55] width 53 height 20
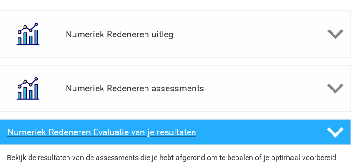
scroll to position [370, 0]
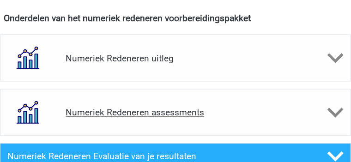
click at [152, 108] on h4 "Numeriek Redeneren assessments" at bounding box center [176, 113] width 220 height 11
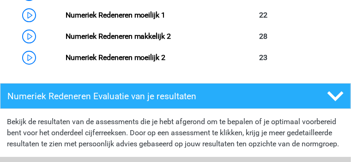
scroll to position [809, 0]
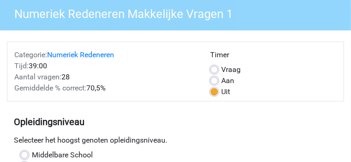
scroll to position [46, 0]
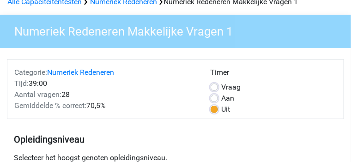
click at [231, 104] on label "Aan" at bounding box center [228, 98] width 13 height 11
click at [218, 102] on input "Aan" at bounding box center [214, 97] width 7 height 9
radio input "true"
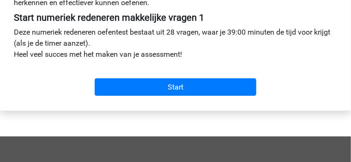
scroll to position [393, 0]
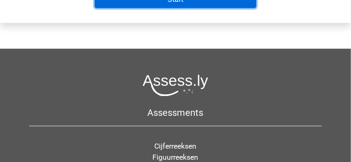
click at [206, 8] on input "Start" at bounding box center [176, 0] width 162 height 18
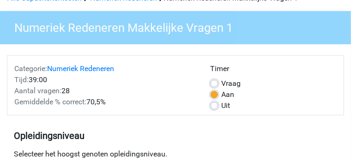
scroll to position [46, 0]
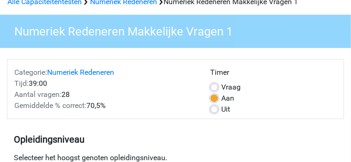
click at [231, 115] on label "Uit" at bounding box center [226, 109] width 9 height 11
click at [218, 113] on input "Uit" at bounding box center [214, 108] width 7 height 9
radio input "true"
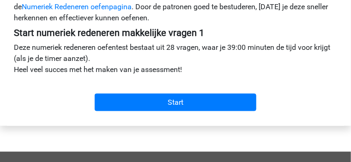
scroll to position [300, 0]
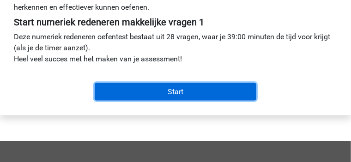
click at [153, 101] on input "Start" at bounding box center [176, 92] width 162 height 18
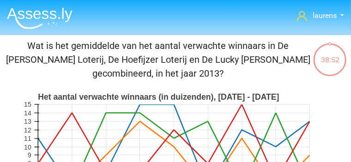
drag, startPoint x: 58, startPoint y: 70, endPoint x: 263, endPoint y: 74, distance: 205.2
click at [263, 74] on p "Wat is het gemiddelde van het aantal verwachte winnaars in De [PERSON_NAME] Lot…" at bounding box center [158, 60] width 309 height 42
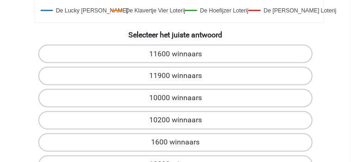
scroll to position [370, 0]
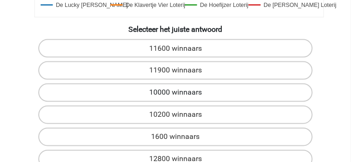
click at [262, 84] on label "10000 winnaars" at bounding box center [175, 93] width 274 height 18
click at [182, 93] on input "10000 winnaars" at bounding box center [179, 96] width 6 height 6
radio input "true"
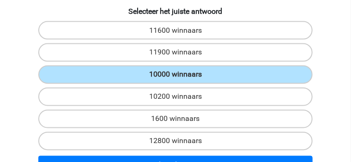
scroll to position [393, 0]
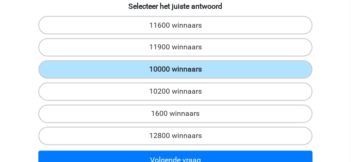
click at [201, 151] on div "Volgende vraag" at bounding box center [175, 162] width 350 height 23
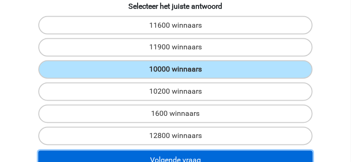
click at [208, 151] on button "Volgende vraag" at bounding box center [175, 160] width 274 height 19
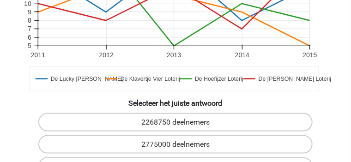
scroll to position [305, 0]
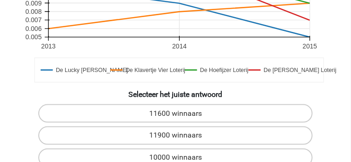
scroll to position [347, 0]
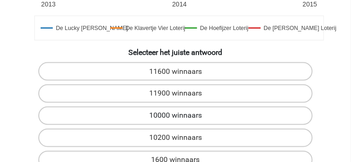
click at [253, 107] on label "10000 winnaars" at bounding box center [175, 116] width 274 height 18
click at [182, 116] on input "10000 winnaars" at bounding box center [179, 119] width 6 height 6
radio input "true"
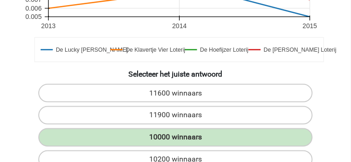
scroll to position [416, 0]
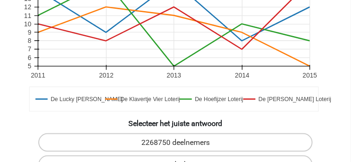
scroll to position [300, 0]
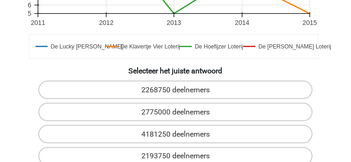
click at [227, 123] on div "4181250 deelnemers" at bounding box center [175, 134] width 350 height 22
click at [241, 125] on label "4181250 deelnemers" at bounding box center [175, 134] width 274 height 18
click at [182, 134] on input "4181250 deelnemers" at bounding box center [179, 137] width 6 height 6
radio input "true"
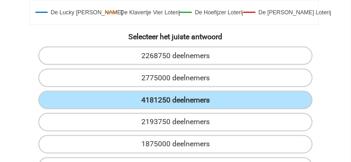
scroll to position [347, 0]
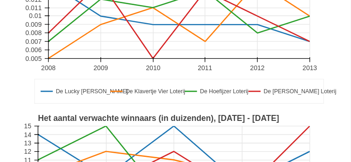
scroll to position [162, 0]
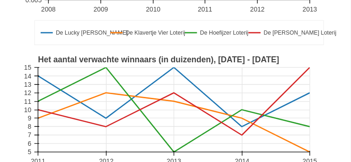
click at [238, 109] on rect at bounding box center [174, 109] width 272 height 85
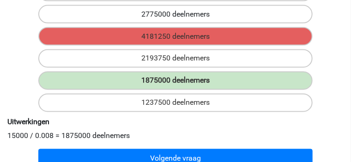
scroll to position [462, 0]
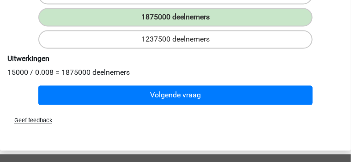
click at [171, 82] on div "Volgende vraag" at bounding box center [176, 95] width 344 height 27
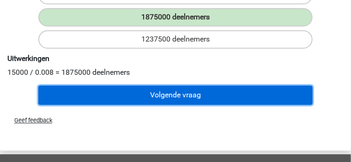
click at [170, 85] on button "Volgende vraag" at bounding box center [175, 94] width 274 height 19
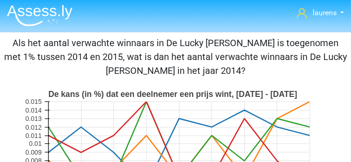
scroll to position [0, 0]
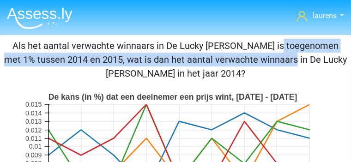
drag, startPoint x: 113, startPoint y: 56, endPoint x: 231, endPoint y: 74, distance: 119.6
click at [213, 74] on p "Als het aantal verwachte winnaars in De Lucky [PERSON_NAME] is toegenomen met 1…" at bounding box center [176, 60] width 344 height 42
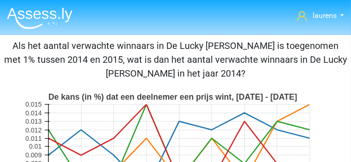
click at [224, 72] on p "Als het aantal verwachte winnaars in De Lucky [PERSON_NAME] is toegenomen met 1…" at bounding box center [176, 60] width 344 height 42
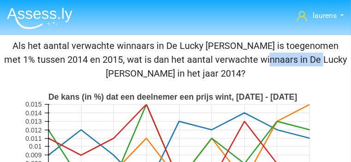
drag, startPoint x: 233, startPoint y: 70, endPoint x: 177, endPoint y: 66, distance: 57.0
click at [177, 66] on p "Als het aantal verwachte winnaars in De Lucky [PERSON_NAME] is toegenomen met 1…" at bounding box center [176, 60] width 344 height 42
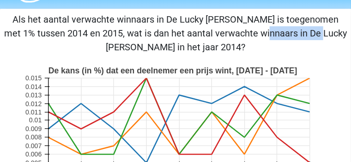
scroll to position [23, 0]
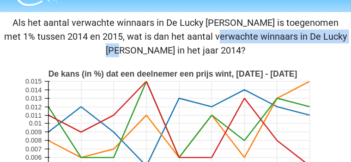
drag, startPoint x: 127, startPoint y: 53, endPoint x: 268, endPoint y: 50, distance: 141.4
click at [268, 50] on p "Als het aantal verwachte winnaars in De Lucky [PERSON_NAME] is toegenomen met 1…" at bounding box center [176, 37] width 344 height 42
click at [220, 50] on p "Als het aantal verwachte winnaars in De Lucky [PERSON_NAME] is toegenomen met 1…" at bounding box center [176, 37] width 344 height 42
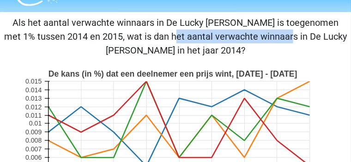
drag, startPoint x: 71, startPoint y: 47, endPoint x: 197, endPoint y: 48, distance: 126.2
click at [197, 48] on p "Als het aantal verwachte winnaars in De Lucky [PERSON_NAME] is toegenomen met 1…" at bounding box center [176, 37] width 344 height 42
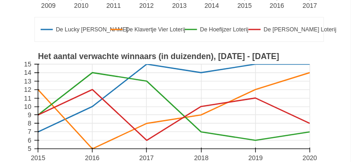
scroll to position [185, 0]
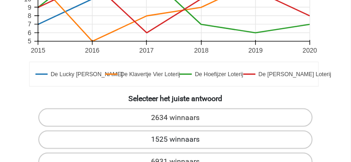
click at [169, 131] on label "1525 winnaars" at bounding box center [175, 140] width 274 height 18
click at [176, 140] on input "1525 winnaars" at bounding box center [179, 143] width 6 height 6
radio input "true"
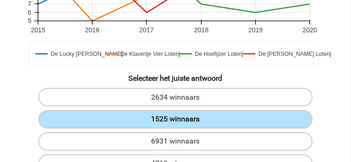
scroll to position [393, 0]
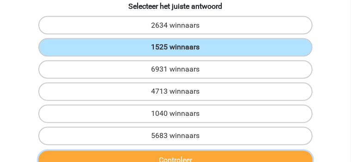
click at [183, 151] on button "Controleer" at bounding box center [175, 160] width 274 height 19
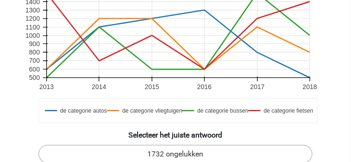
scroll to position [277, 0]
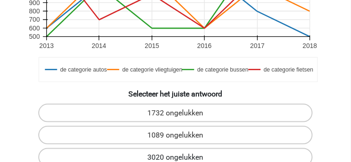
click at [249, 148] on label "3020 ongelukken" at bounding box center [175, 157] width 274 height 18
click at [182, 158] on input "3020 ongelukken" at bounding box center [179, 161] width 6 height 6
radio input "true"
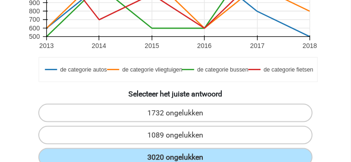
radio input "true"
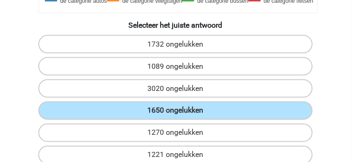
scroll to position [347, 0]
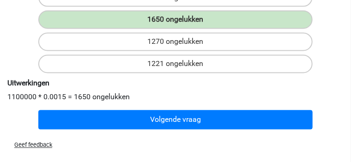
scroll to position [439, 0]
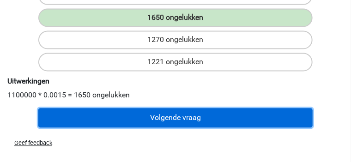
click at [219, 109] on button "Volgende vraag" at bounding box center [175, 118] width 274 height 19
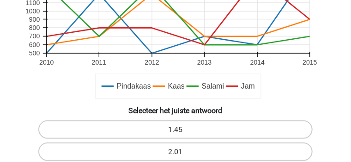
scroll to position [323, 0]
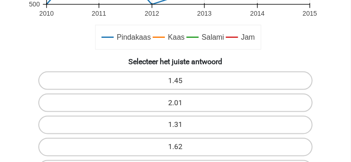
click at [180, 103] on input "2.01" at bounding box center [179, 106] width 6 height 6
radio input "true"
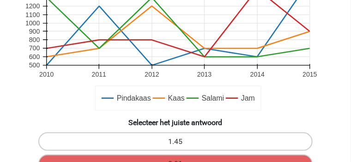
scroll to position [347, 0]
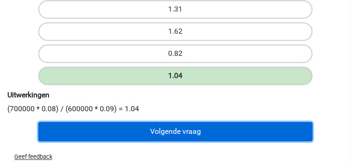
click at [189, 122] on button "Volgende vraag" at bounding box center [175, 131] width 274 height 19
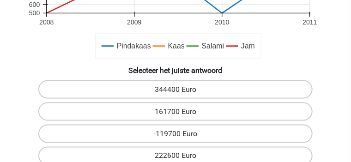
scroll to position [323, 0]
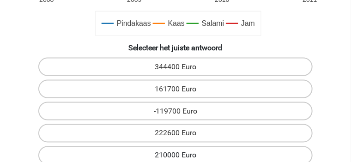
click at [189, 146] on label "210000 Euro" at bounding box center [175, 155] width 274 height 18
click at [182, 156] on input "210000 Euro" at bounding box center [179, 159] width 6 height 6
radio input "true"
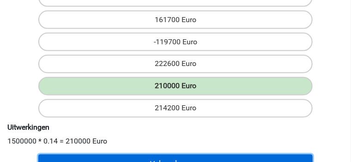
click at [178, 155] on button "Volgende vraag" at bounding box center [175, 164] width 274 height 19
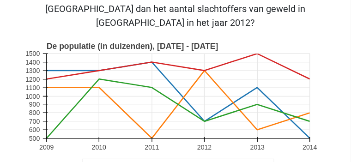
scroll to position [43, 0]
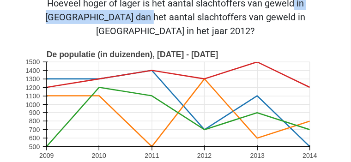
drag, startPoint x: 95, startPoint y: 18, endPoint x: 216, endPoint y: 28, distance: 121.5
click at [200, 20] on p "Hoeveel hoger of lager is het aantal slachtoffers van geweld in [GEOGRAPHIC_DAT…" at bounding box center [176, 17] width 344 height 42
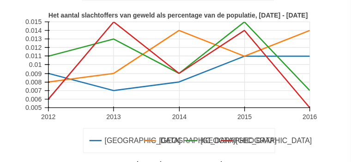
scroll to position [274, 0]
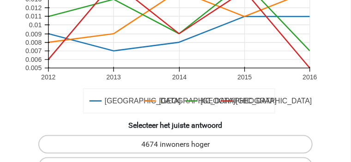
click at [100, 113] on div "Hoeveel hoger of lager is het aantal slachtoffers van geweld in [GEOGRAPHIC_DAT…" at bounding box center [175, 29] width 351 height 528
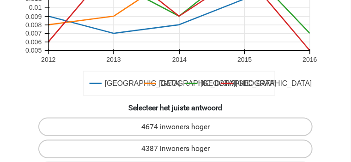
scroll to position [320, 0]
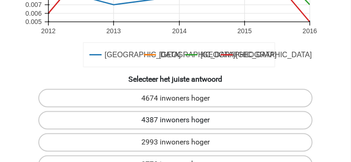
click at [168, 111] on label "4387 inwoners hoger" at bounding box center [175, 120] width 274 height 18
click at [176, 121] on input "4387 inwoners hoger" at bounding box center [179, 124] width 6 height 6
radio input "true"
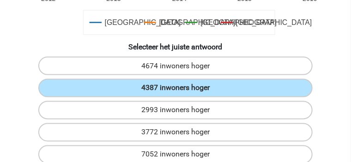
scroll to position [366, 0]
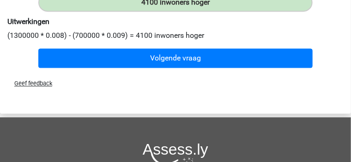
scroll to position [528, 0]
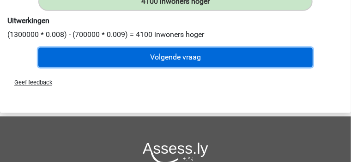
click at [195, 48] on button "Volgende vraag" at bounding box center [175, 57] width 274 height 19
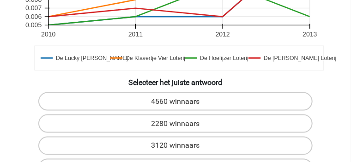
scroll to position [300, 0]
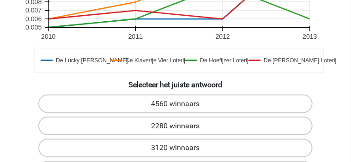
click at [167, 117] on label "2280 winnaars" at bounding box center [175, 126] width 274 height 18
click at [176, 126] on input "2280 winnaars" at bounding box center [179, 129] width 6 height 6
radio input "true"
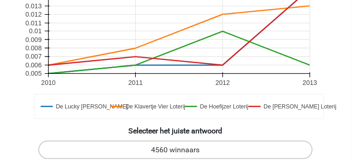
scroll to position [323, 0]
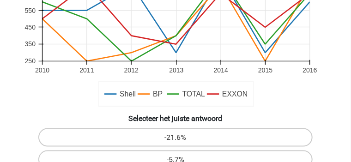
scroll to position [343, 0]
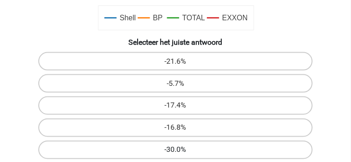
click at [170, 141] on label "-30.0%" at bounding box center [175, 150] width 274 height 18
click at [176, 150] on input "-30.0%" at bounding box center [179, 153] width 6 height 6
radio input "true"
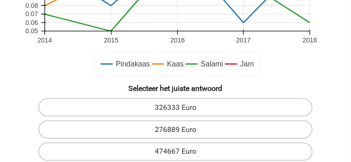
scroll to position [297, 0]
click at [230, 143] on div "474667 Euro" at bounding box center [175, 152] width 343 height 18
radio input "true"
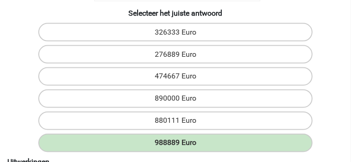
scroll to position [389, 0]
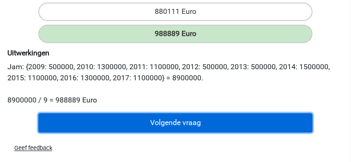
click at [163, 113] on button "Volgende vraag" at bounding box center [175, 122] width 274 height 19
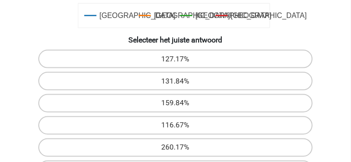
scroll to position [347, 0]
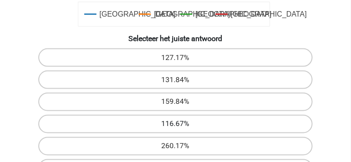
click at [93, 115] on label "116.67%" at bounding box center [175, 124] width 274 height 18
click at [176, 124] on input "116.67%" at bounding box center [179, 127] width 6 height 6
radio input "true"
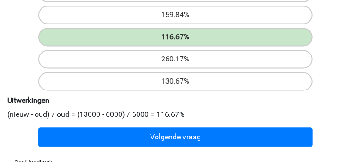
scroll to position [439, 0]
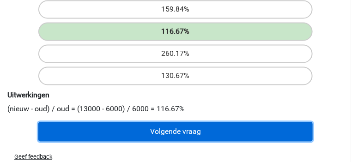
click at [159, 122] on button "Volgende vraag" at bounding box center [175, 131] width 274 height 19
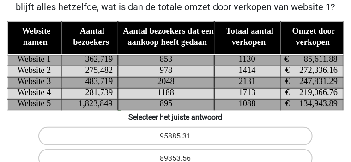
scroll to position [23, 0]
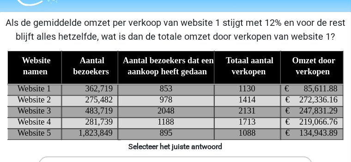
drag, startPoint x: 103, startPoint y: 51, endPoint x: 228, endPoint y: 52, distance: 124.8
click at [228, 43] on p "Als de gemiddelde omzet per verkoop van website 1 stijgt met 12% en voor de res…" at bounding box center [176, 30] width 344 height 28
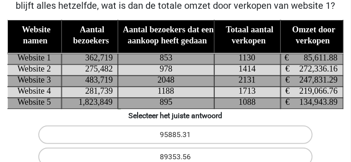
scroll to position [46, 0]
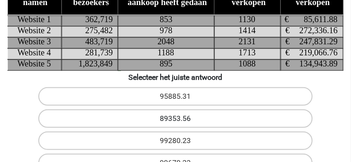
click at [183, 115] on label "89353.56" at bounding box center [175, 119] width 274 height 18
click at [182, 119] on input "89353.56" at bounding box center [179, 122] width 6 height 6
radio input "true"
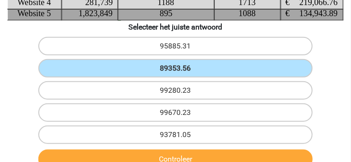
scroll to position [162, 0]
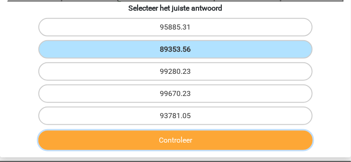
click at [191, 131] on button "Controleer" at bounding box center [175, 140] width 274 height 19
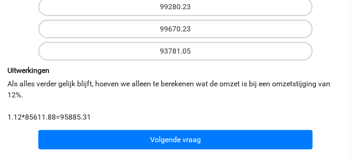
scroll to position [231, 0]
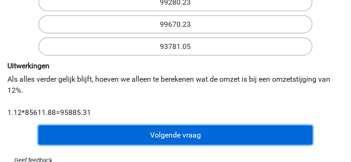
click at [184, 132] on button "Volgende vraag" at bounding box center [175, 135] width 274 height 19
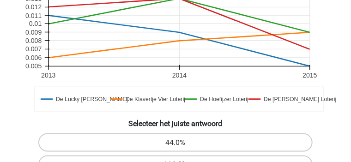
scroll to position [300, 0]
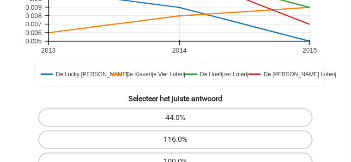
click at [186, 131] on label "116.0%" at bounding box center [175, 140] width 274 height 18
click at [182, 140] on input "116.0%" at bounding box center [179, 143] width 6 height 6
radio input "true"
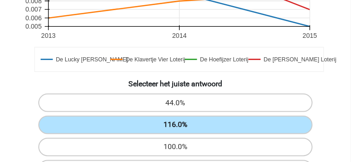
scroll to position [323, 0]
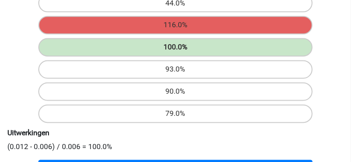
scroll to position [416, 0]
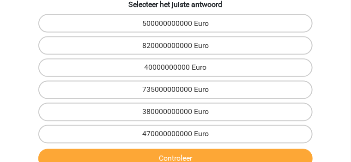
scroll to position [370, 0]
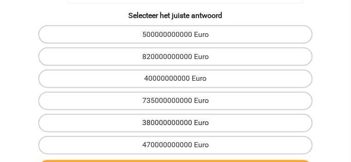
click at [165, 114] on label "380000000000 Euro" at bounding box center [175, 123] width 274 height 18
click at [176, 123] on input "380000000000 Euro" at bounding box center [179, 126] width 6 height 6
radio input "true"
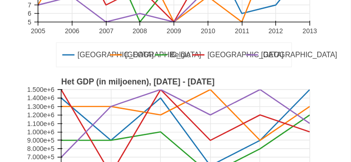
scroll to position [162, 0]
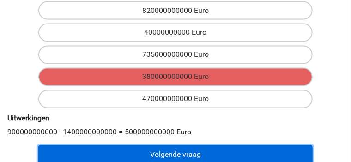
click at [158, 146] on button "Volgende vraag" at bounding box center [175, 155] width 274 height 19
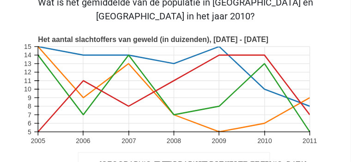
scroll to position [43, 0]
